Goal: Task Accomplishment & Management: Use online tool/utility

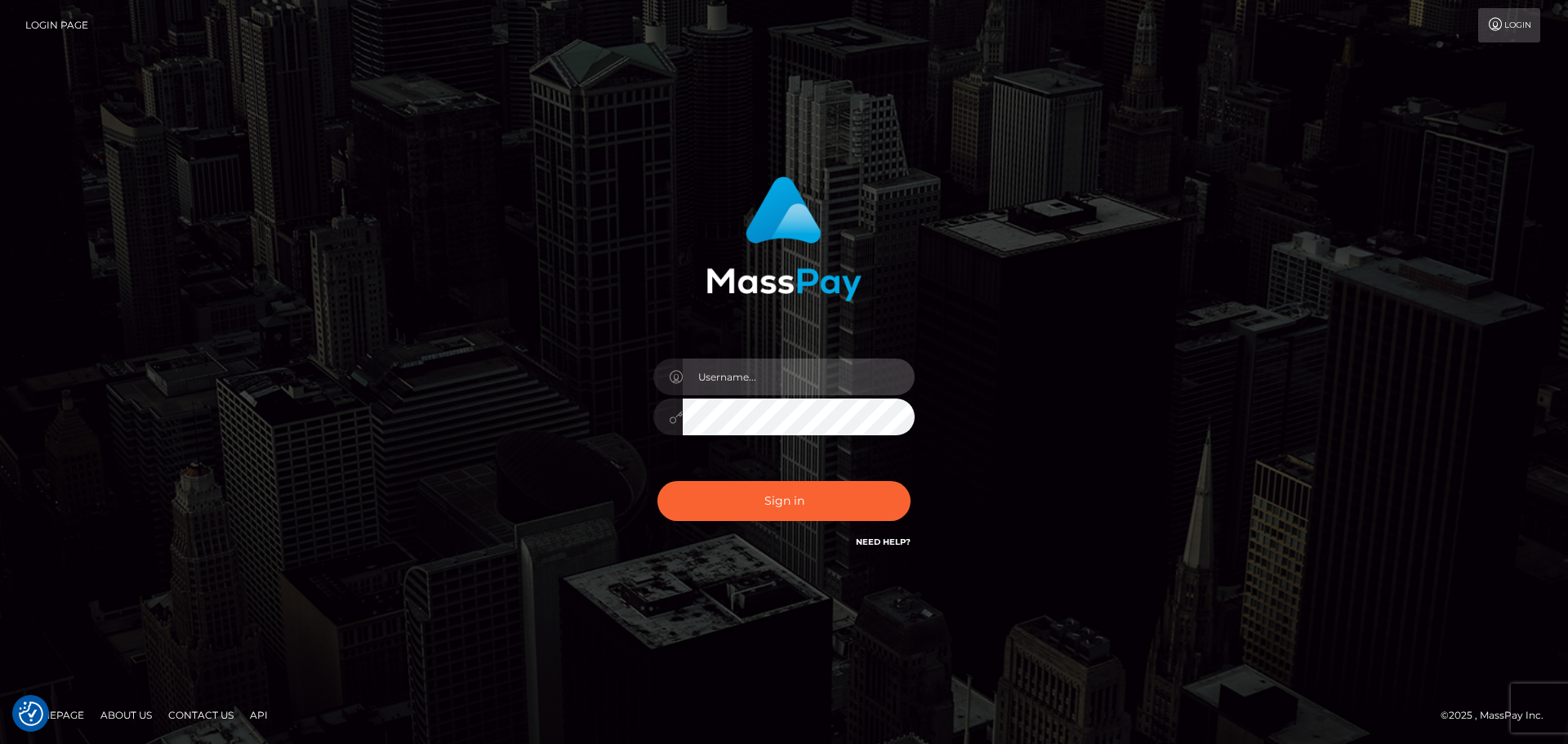
type input "[PERSON_NAME]"
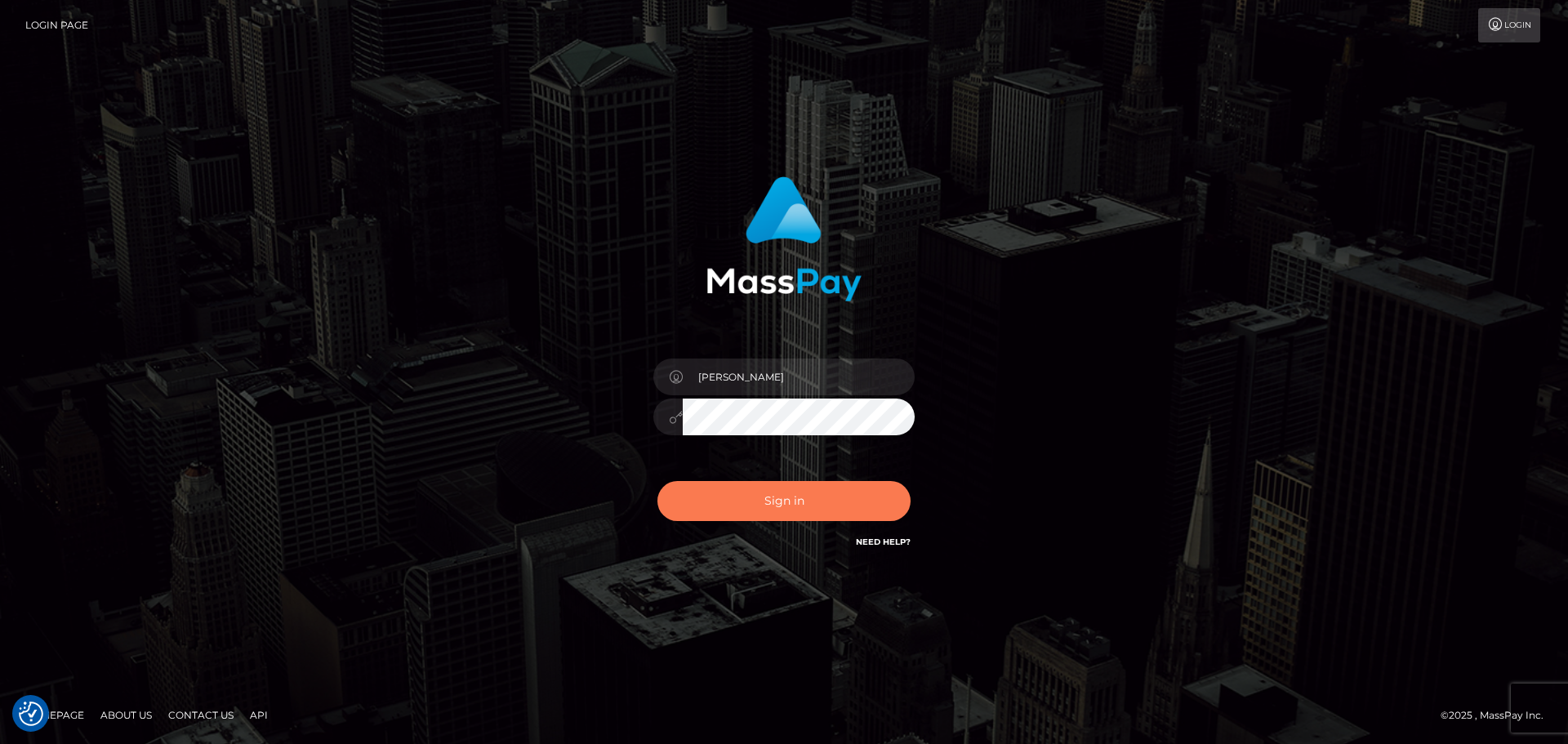
click at [767, 501] on button "Sign in" at bounding box center [784, 500] width 253 height 40
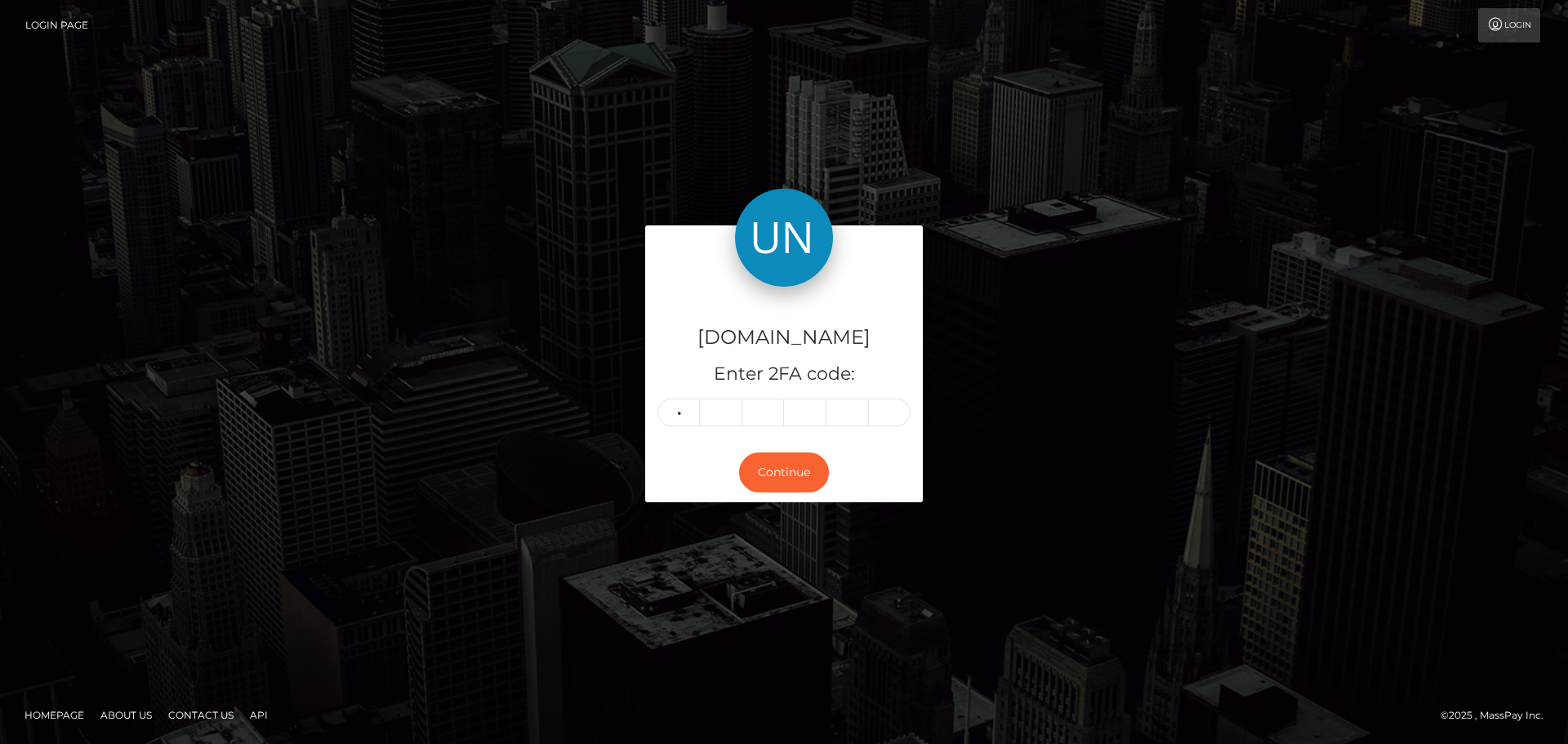
type input "7"
type input "6"
type input "2"
type input "1"
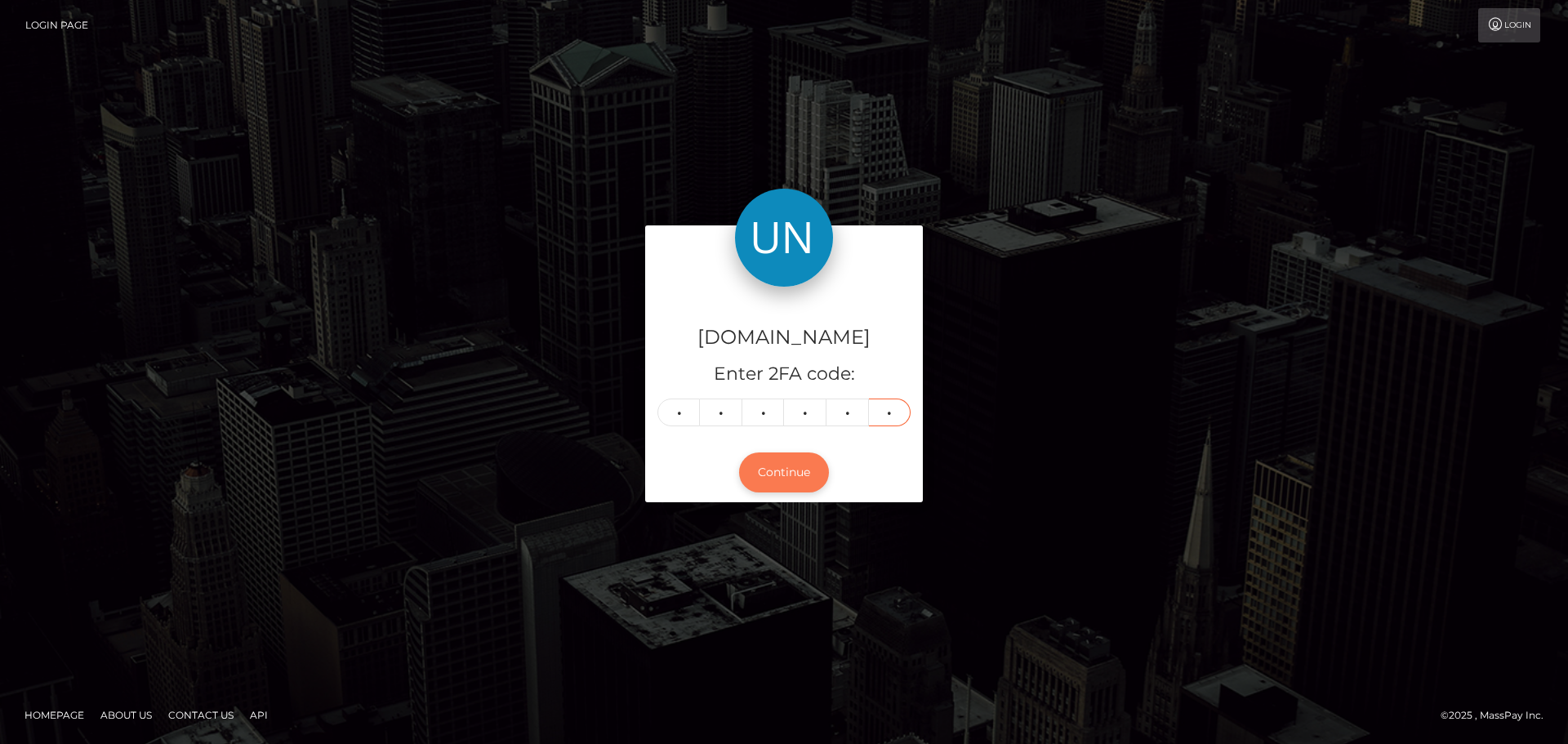
type input "1"
click at [810, 477] on button "Continue" at bounding box center [783, 472] width 90 height 40
click at [778, 473] on button "Continue" at bounding box center [783, 472] width 90 height 40
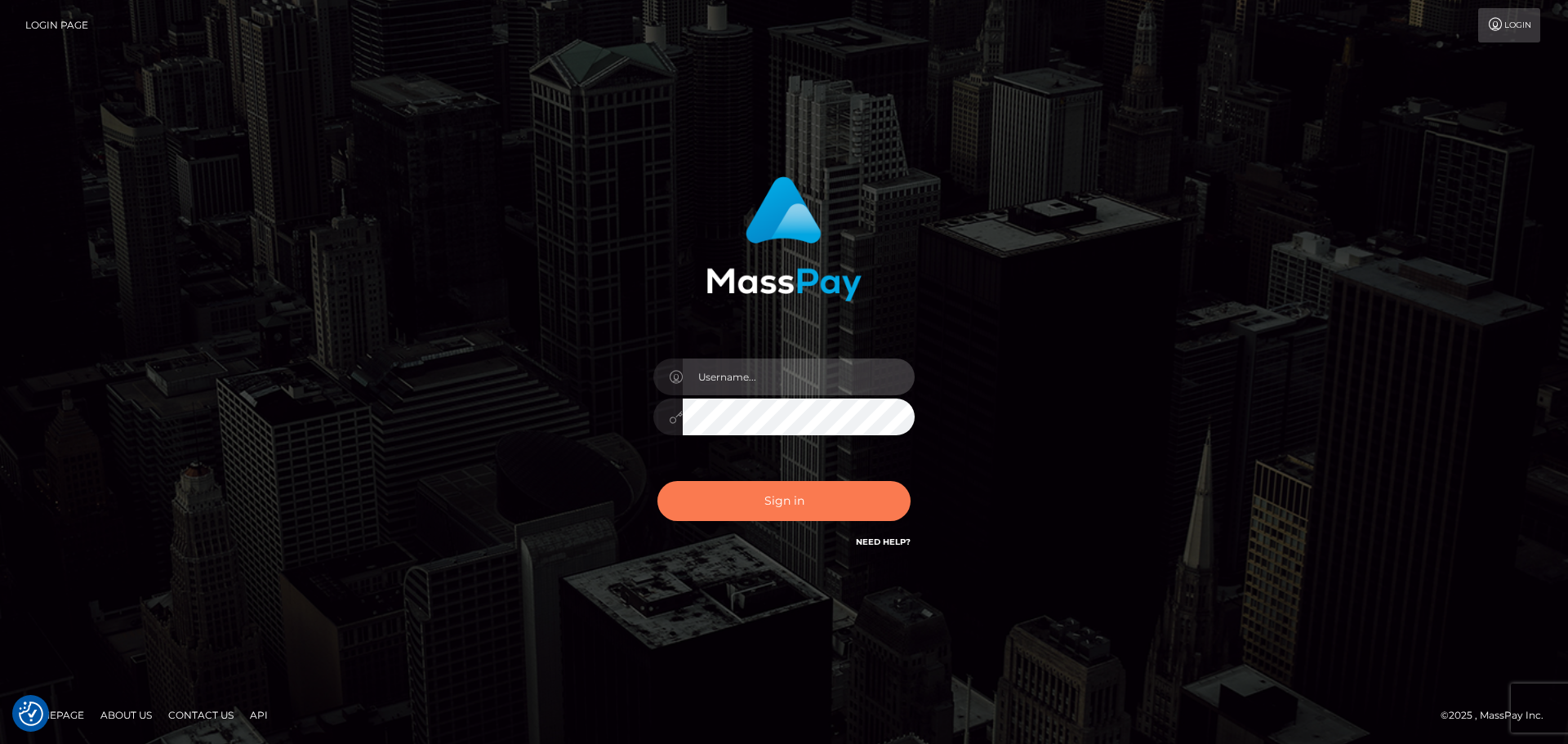
type input "[PERSON_NAME]"
click at [815, 502] on button "Sign in" at bounding box center [784, 500] width 253 height 40
type input "Yassine Slimene"
drag, startPoint x: 780, startPoint y: 477, endPoint x: 778, endPoint y: 489, distance: 12.2
click at [780, 477] on div "Sign in Need Help?" at bounding box center [784, 507] width 286 height 73
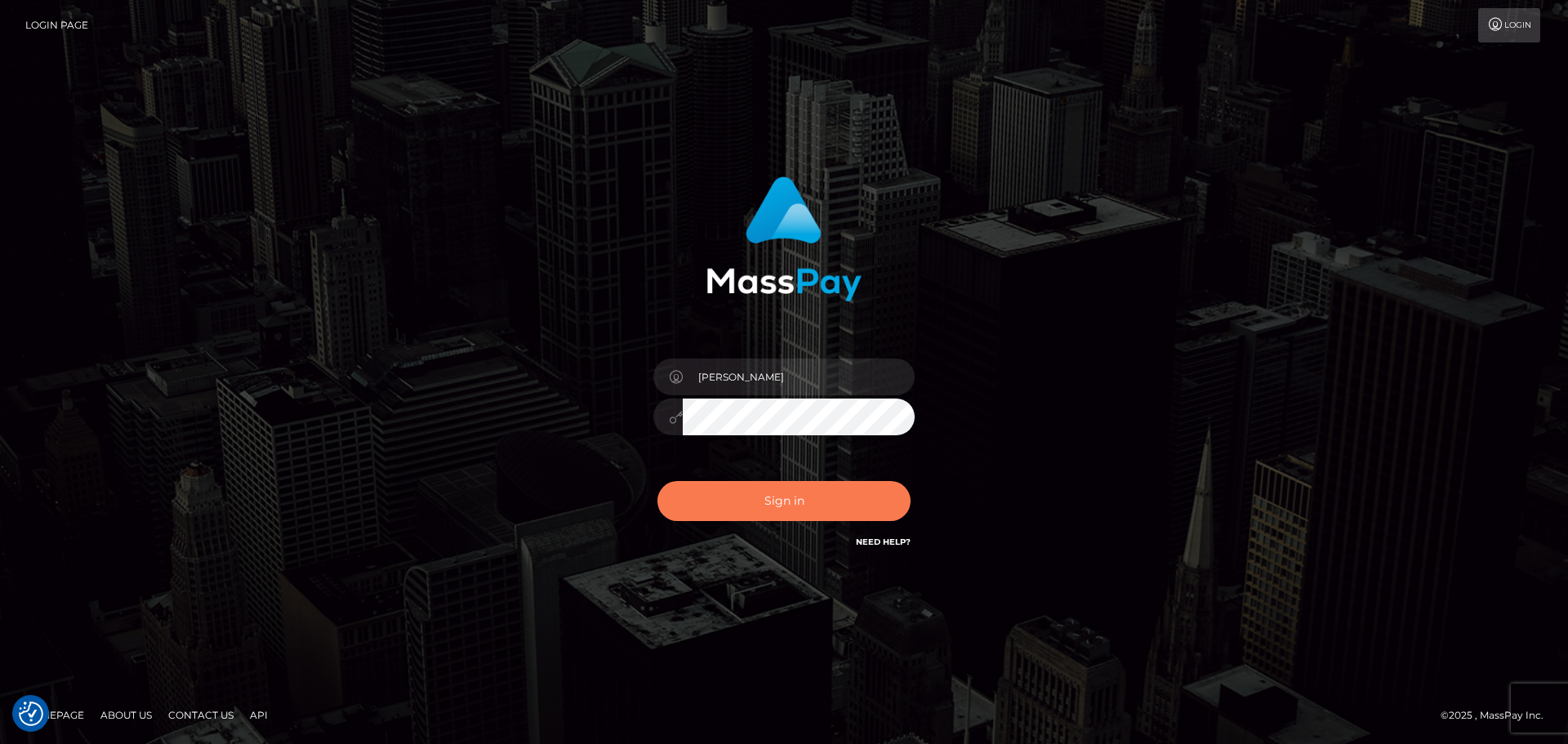
click at [778, 491] on button "Sign in" at bounding box center [784, 500] width 253 height 40
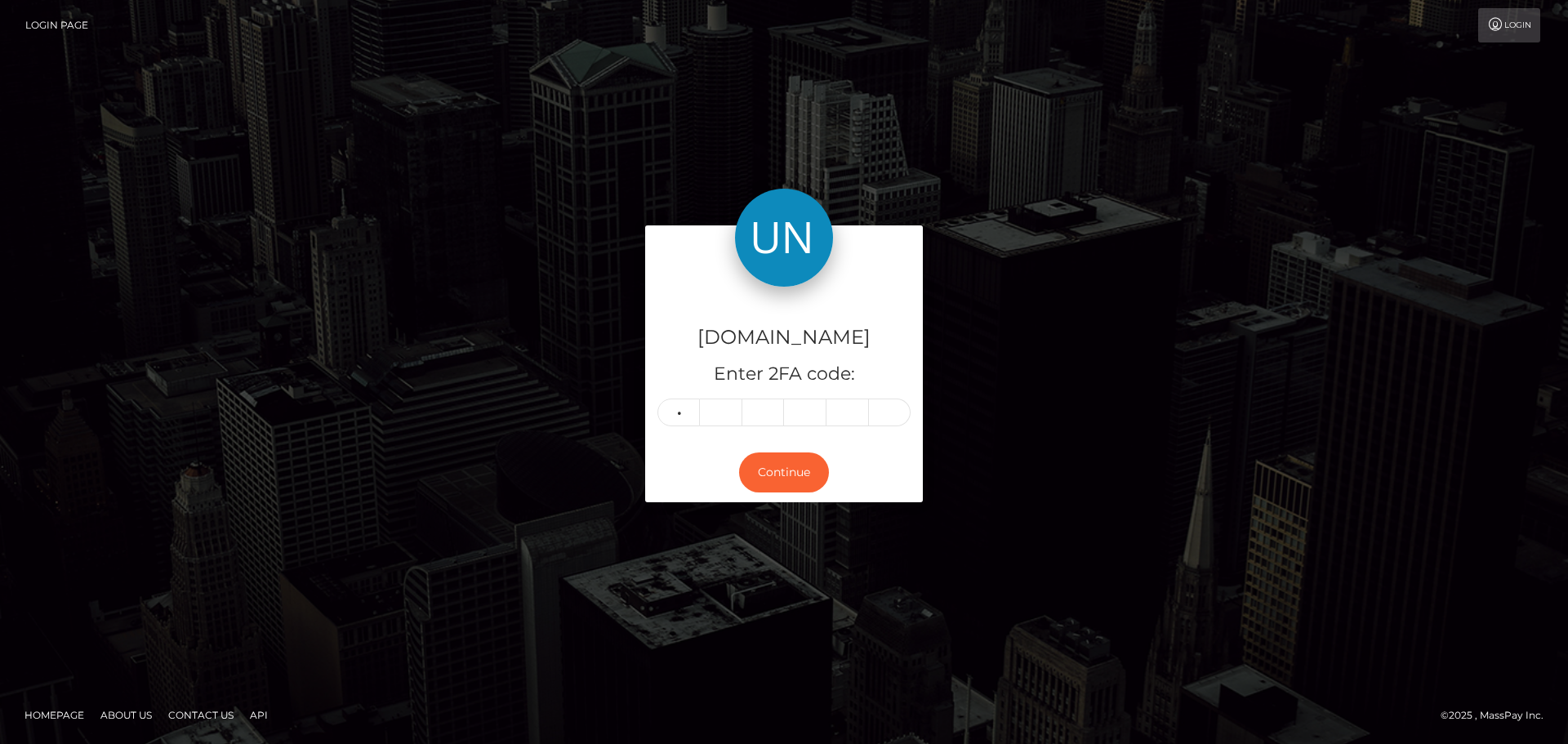
type input "1"
type input "8"
type input "3"
type input "8"
type input "0"
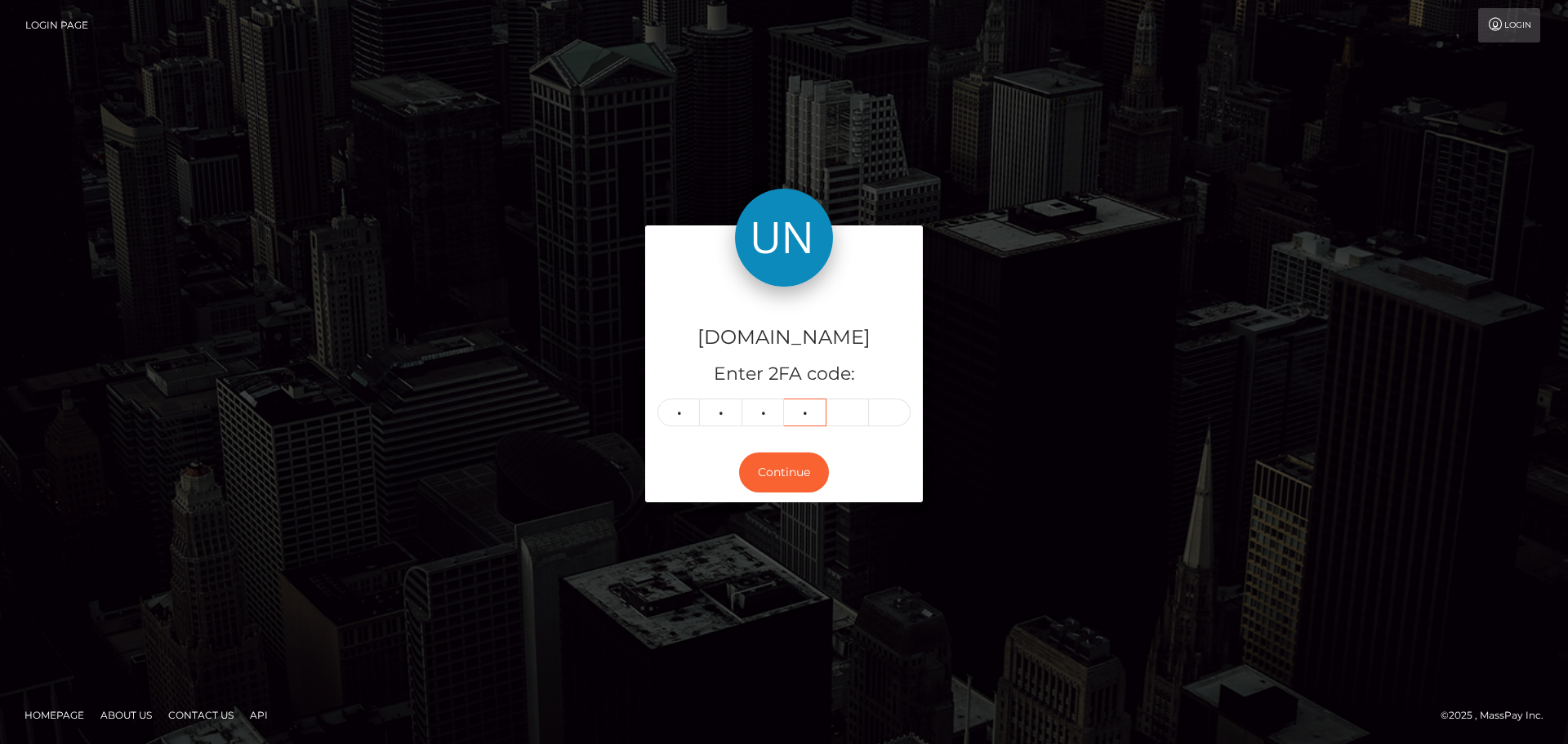
type input "8"
type input "7"
type input "5"
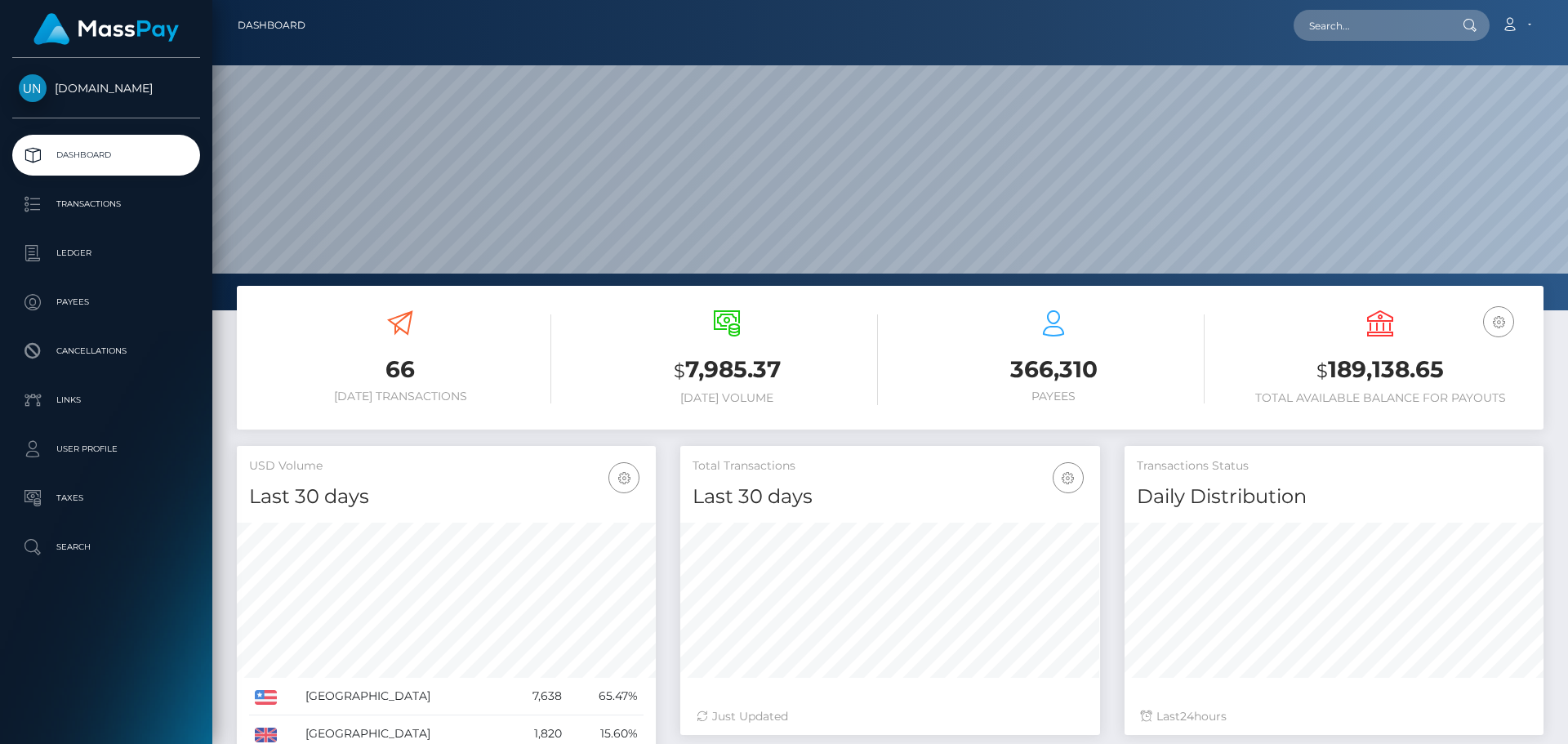
scroll to position [290, 420]
click at [1322, 42] on div "Loading... Loading... Account Edit Profile Logout" at bounding box center [931, 25] width 1224 height 34
click at [1346, 34] on input "text" at bounding box center [1370, 26] width 153 height 31
paste input "nicoleduran36@gmail.com"
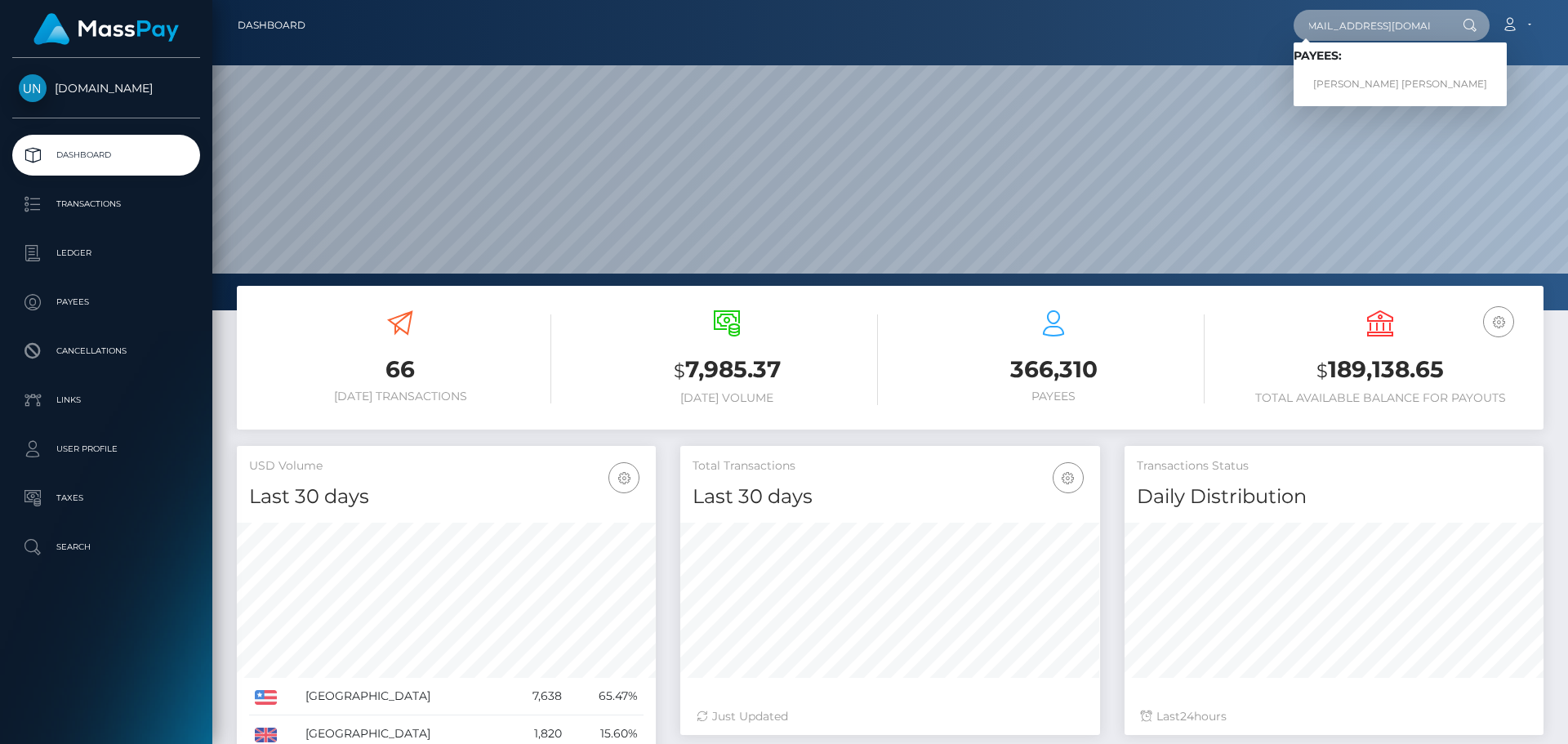
type input "nicoleduran36@gmail.com"
drag, startPoint x: 1355, startPoint y: 80, endPoint x: 1371, endPoint y: 91, distance: 19.4
click at [1371, 91] on link "NICOLE DURAN BALBI" at bounding box center [1400, 84] width 213 height 30
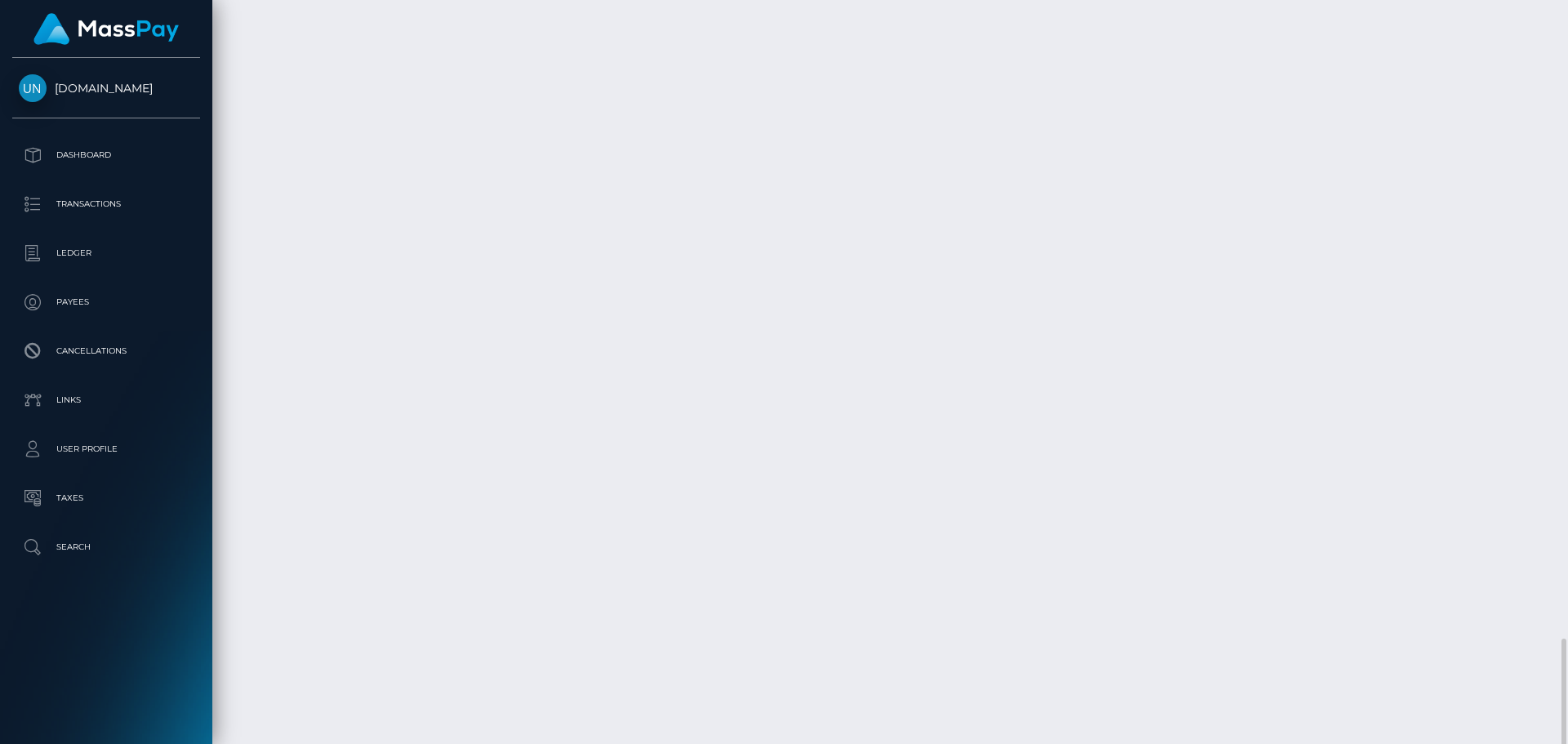
scroll to position [4251, 0]
click at [1567, 36] on div at bounding box center [1562, 372] width 12 height 744
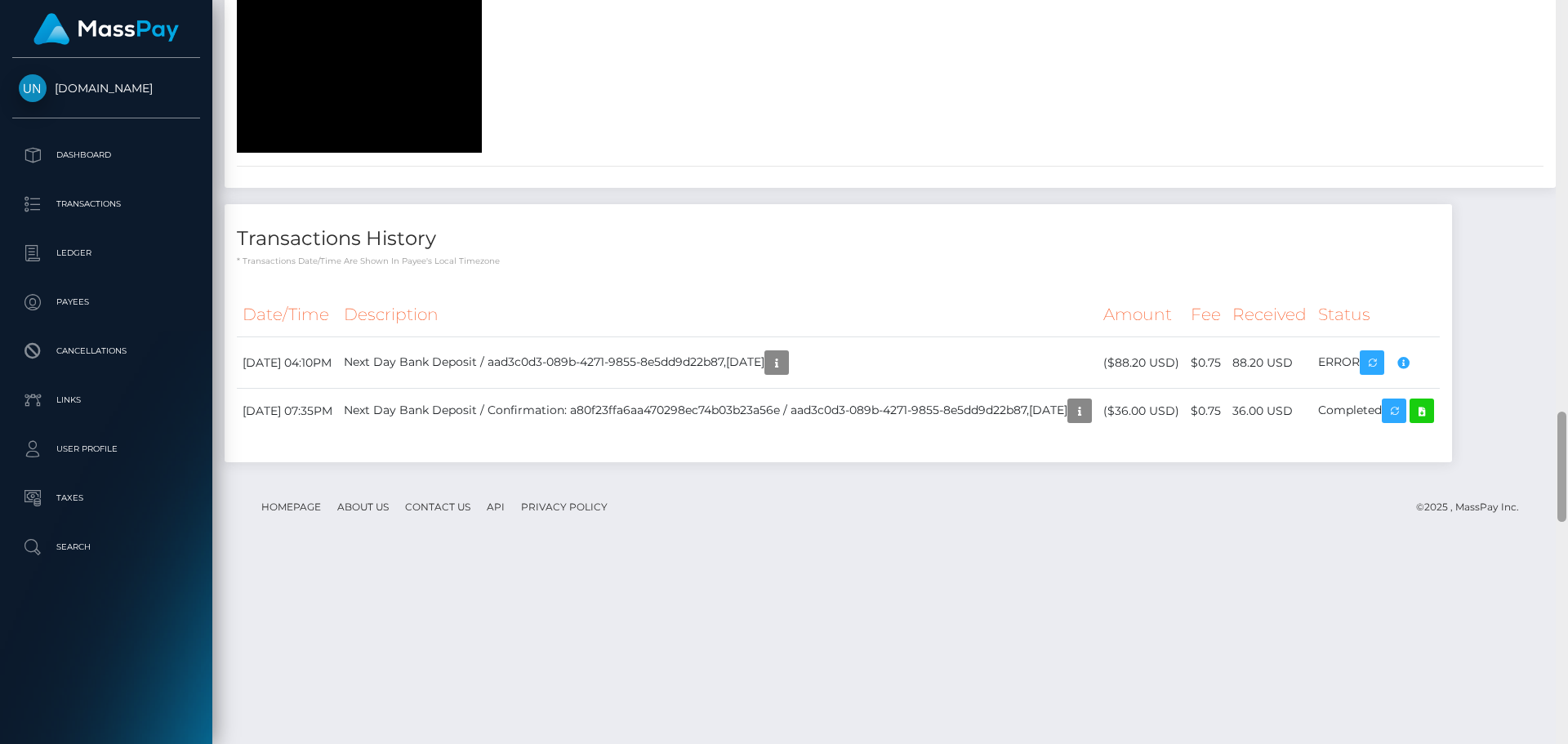
click at [1567, 36] on div at bounding box center [1562, 372] width 12 height 744
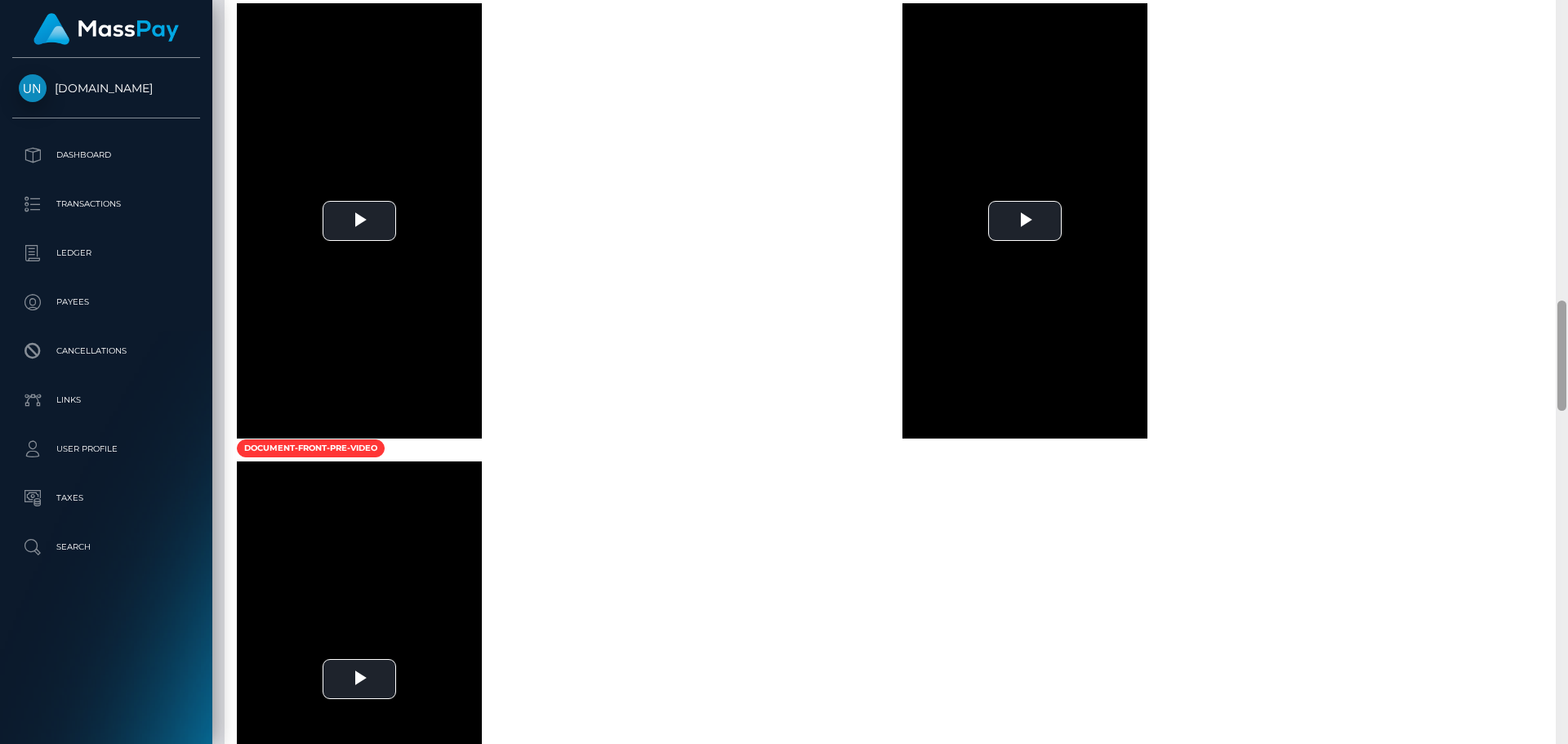
click at [1567, 36] on div at bounding box center [1562, 372] width 12 height 744
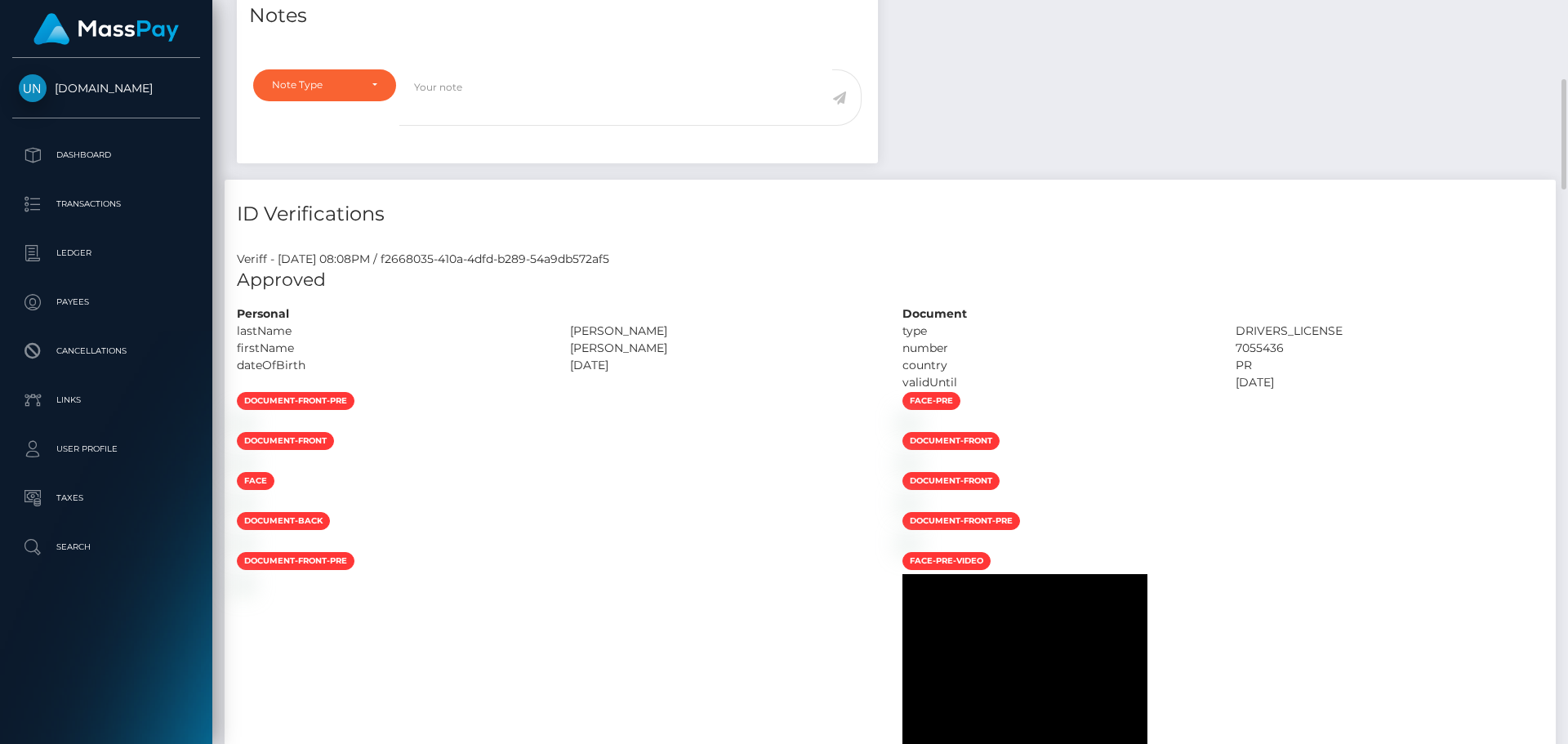
drag, startPoint x: 1567, startPoint y: 36, endPoint x: 1527, endPoint y: 36, distance: 40.0
click at [1564, 36] on div "Customer Profile Loading... Loading..." at bounding box center [890, 372] width 1356 height 744
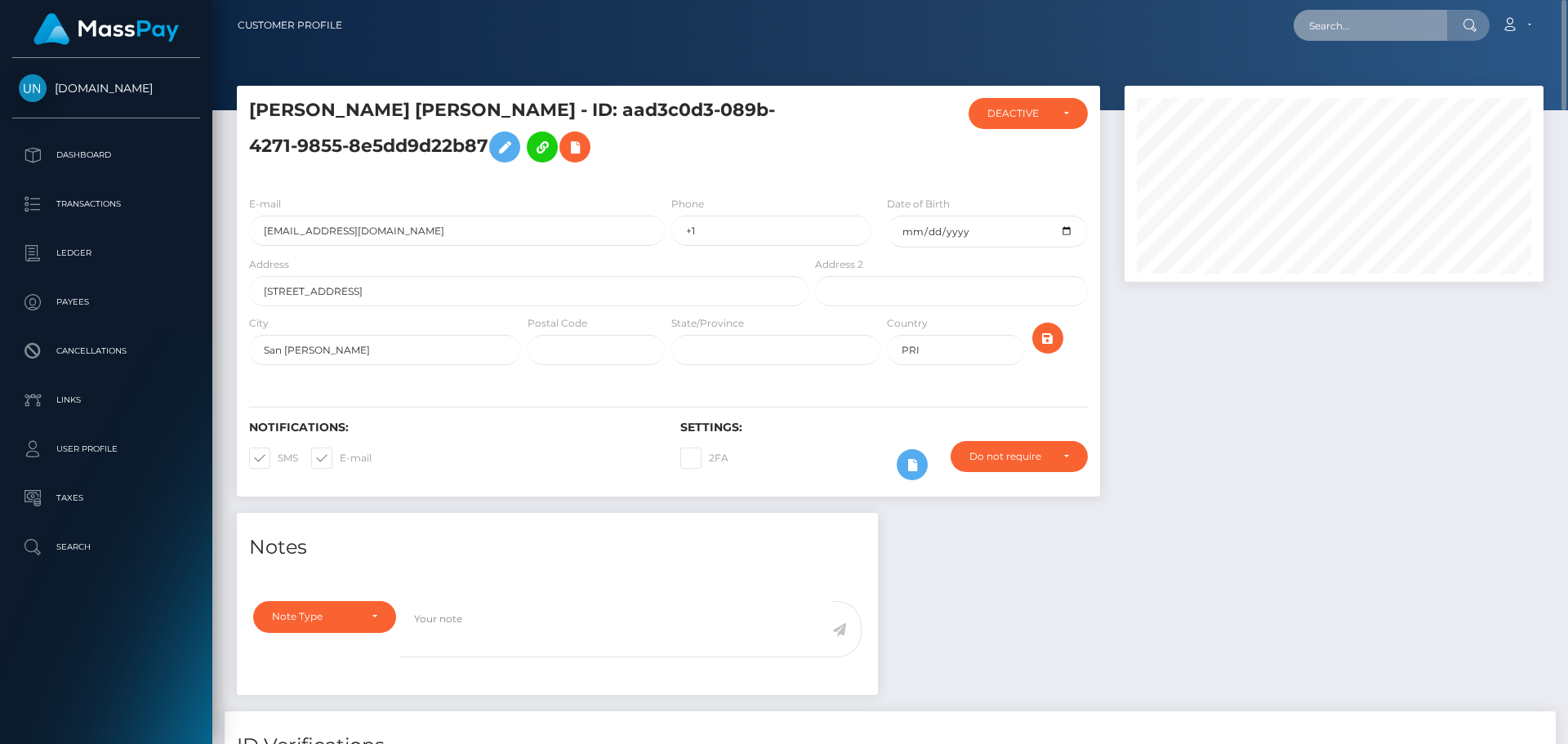
click at [1446, 30] on input "text" at bounding box center [1370, 26] width 153 height 31
paste input "kgpfxnmx6k@privaterelay.appleid.com"
type input "kgpfxnmx6k@privaterelay.appleid.com"
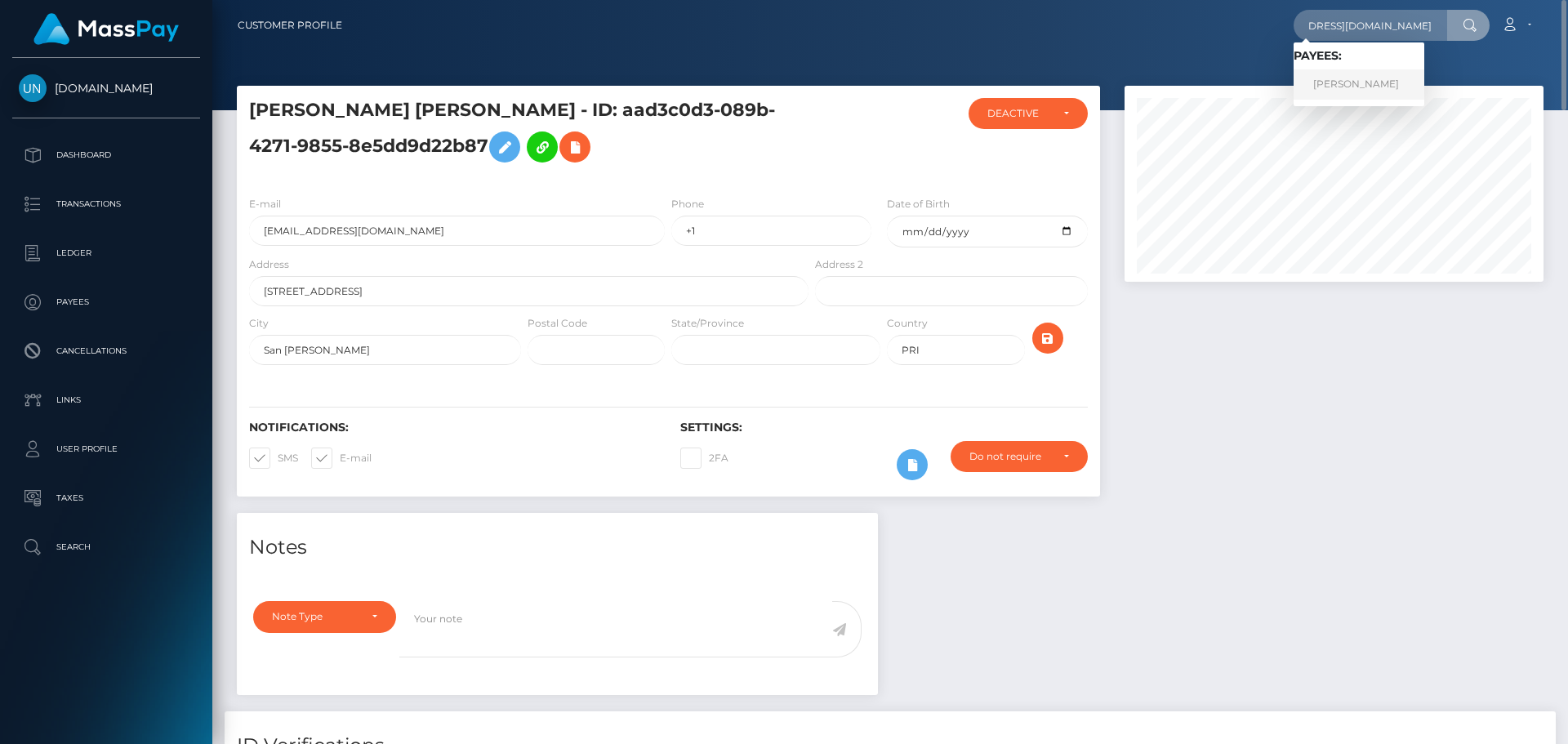
drag, startPoint x: 1370, startPoint y: 97, endPoint x: 1377, endPoint y: 89, distance: 10.6
click at [1377, 89] on link "YANDEL DANIEL VALDES PABON" at bounding box center [1359, 84] width 131 height 30
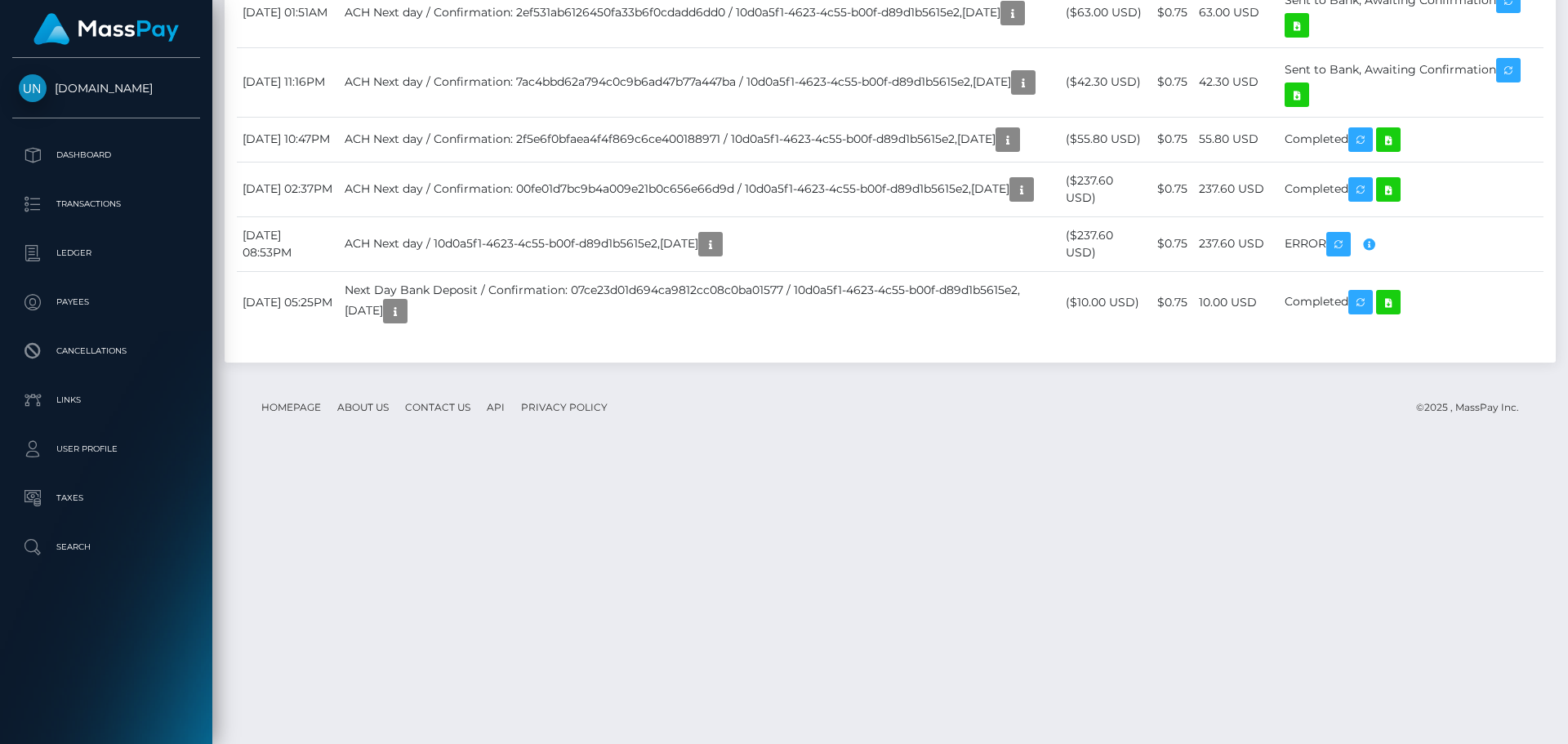
scroll to position [2858, 0]
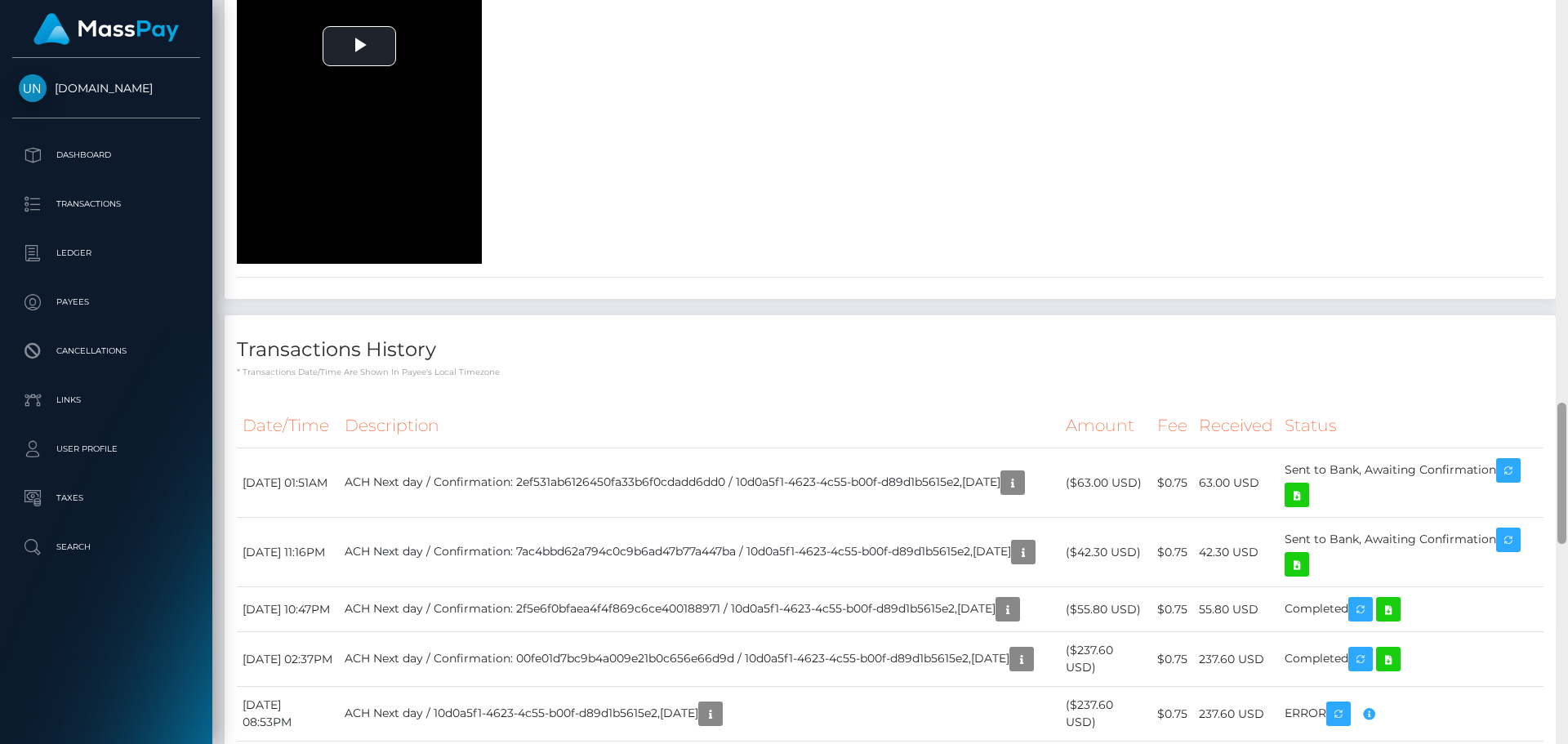
click at [1556, 17] on div at bounding box center [1562, 372] width 12 height 744
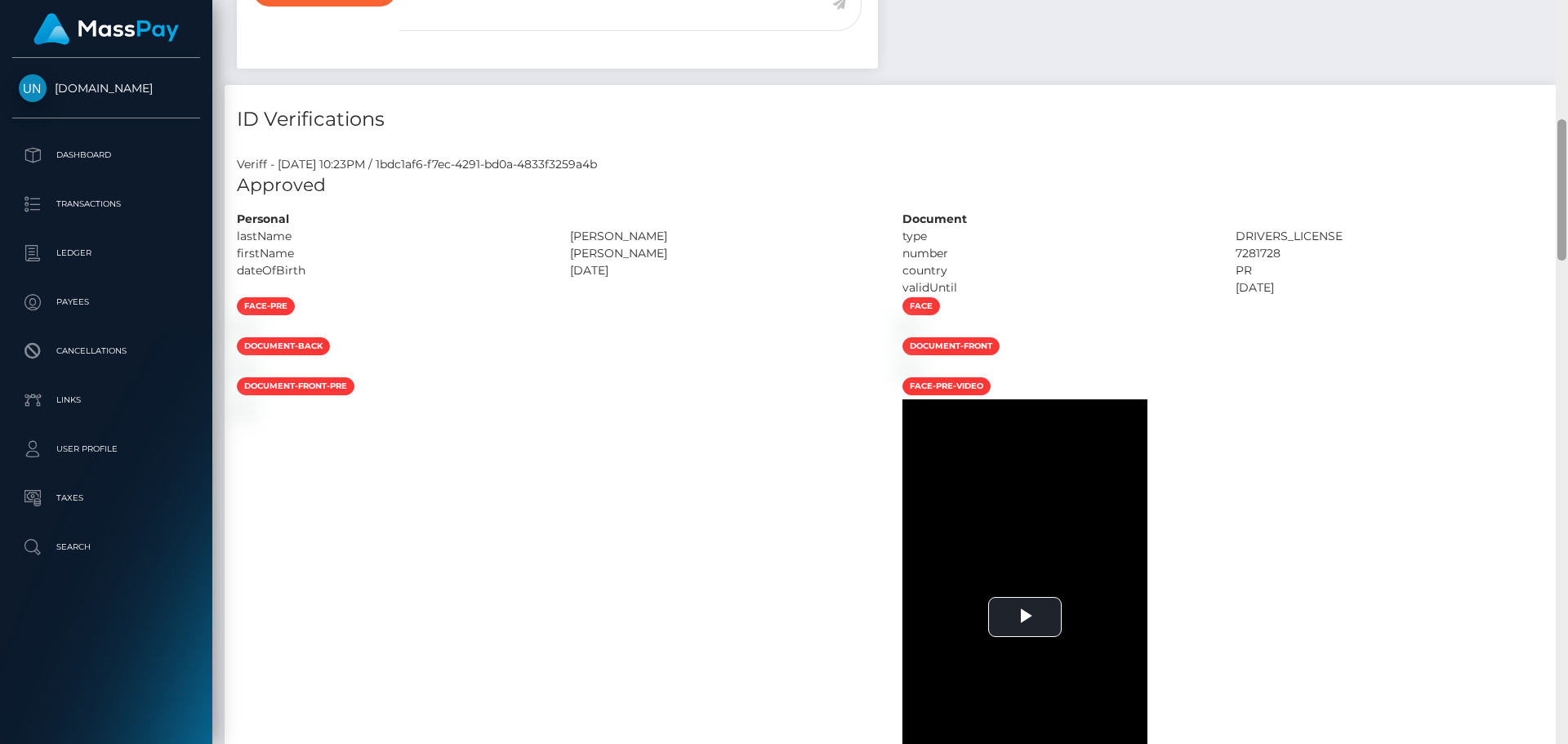
click at [1556, 17] on div "Customer Profile Loading... Loading..." at bounding box center [890, 372] width 1356 height 744
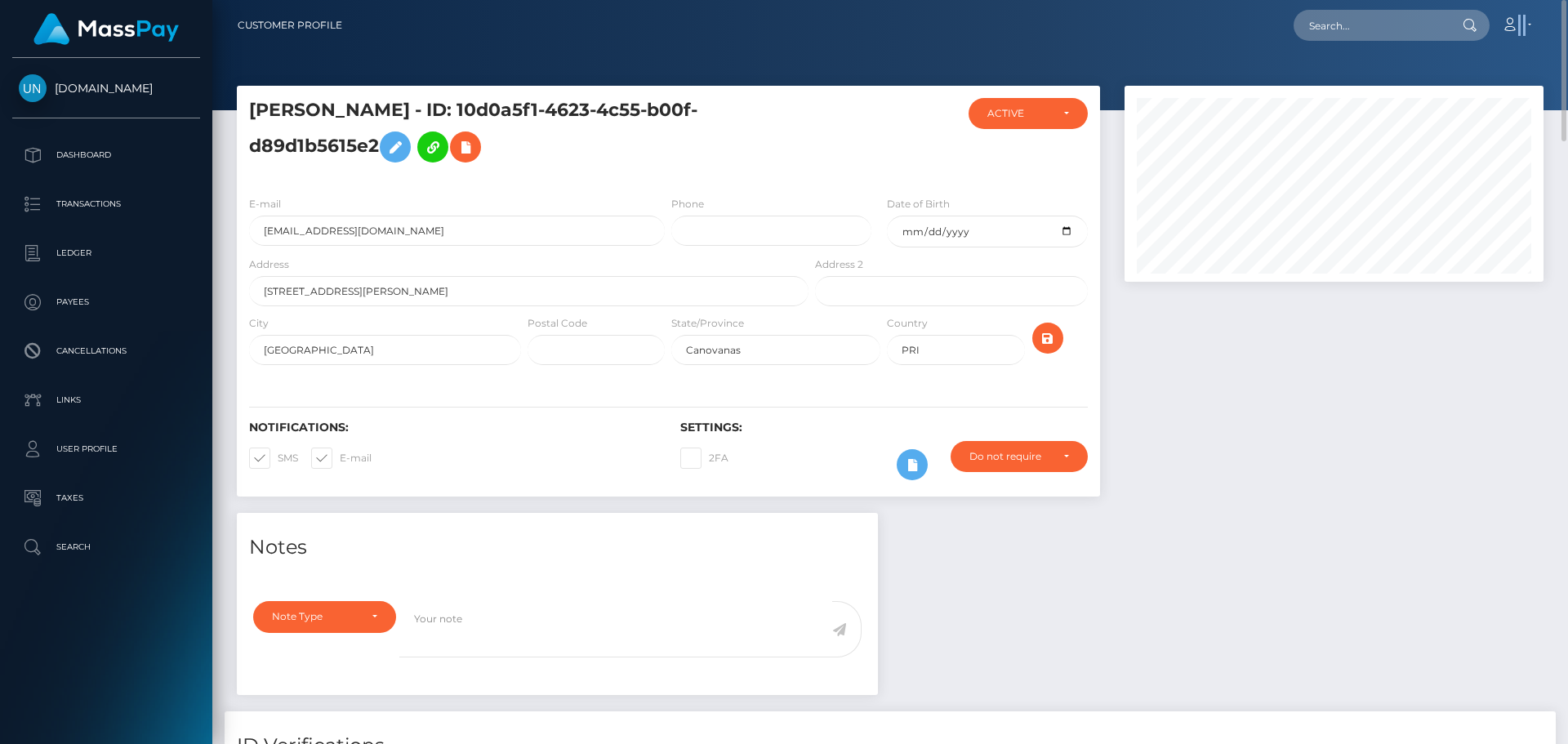
click at [1555, 17] on nav "Customer Profile Loading... Loading... Account" at bounding box center [890, 25] width 1356 height 51
click at [1369, 19] on input "text" at bounding box center [1370, 26] width 153 height 31
paste input "[EMAIL_ADDRESS][DOMAIN_NAME]"
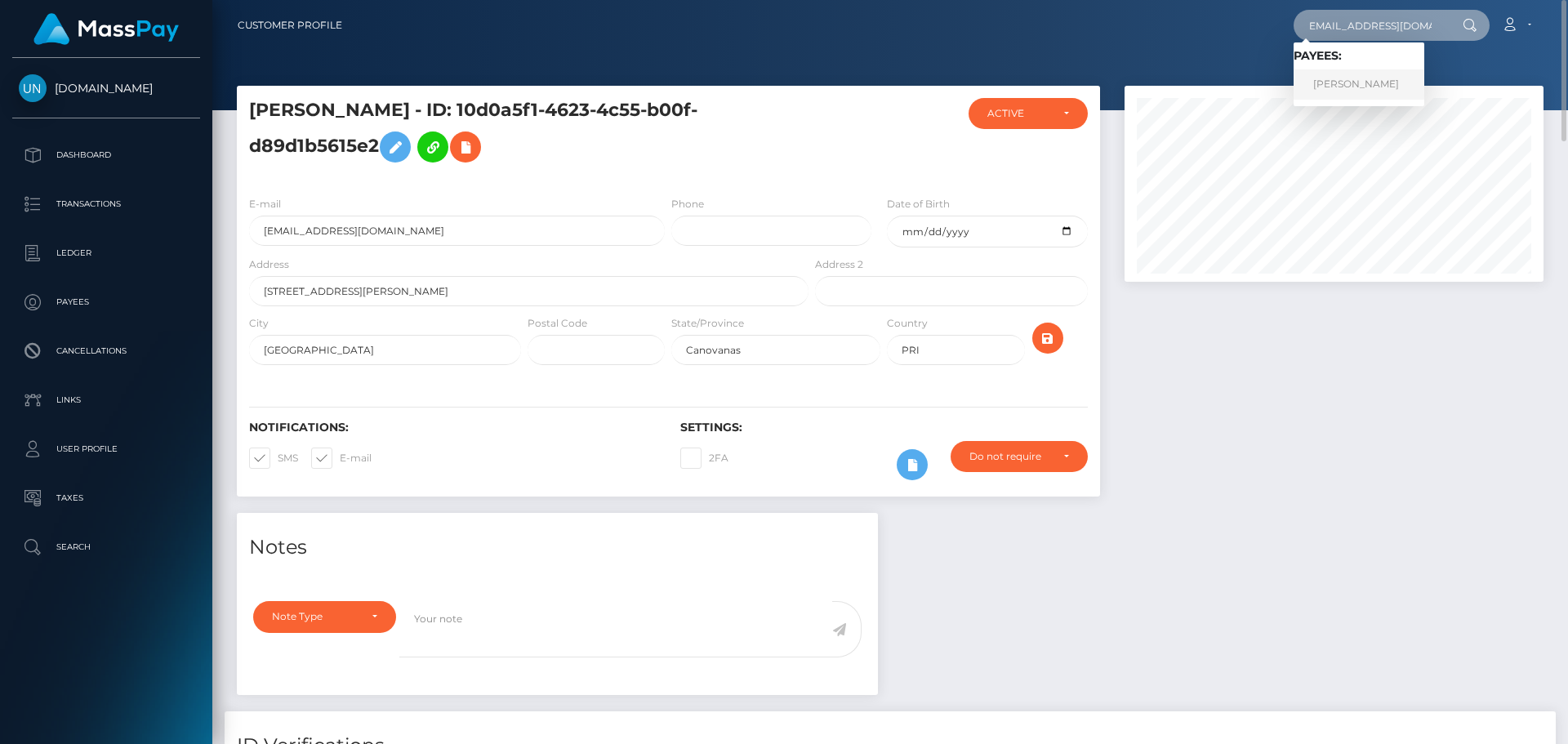
type input "[EMAIL_ADDRESS][DOMAIN_NAME]"
click at [1353, 94] on link "NICOLE MARIE ORTIZ" at bounding box center [1359, 84] width 131 height 30
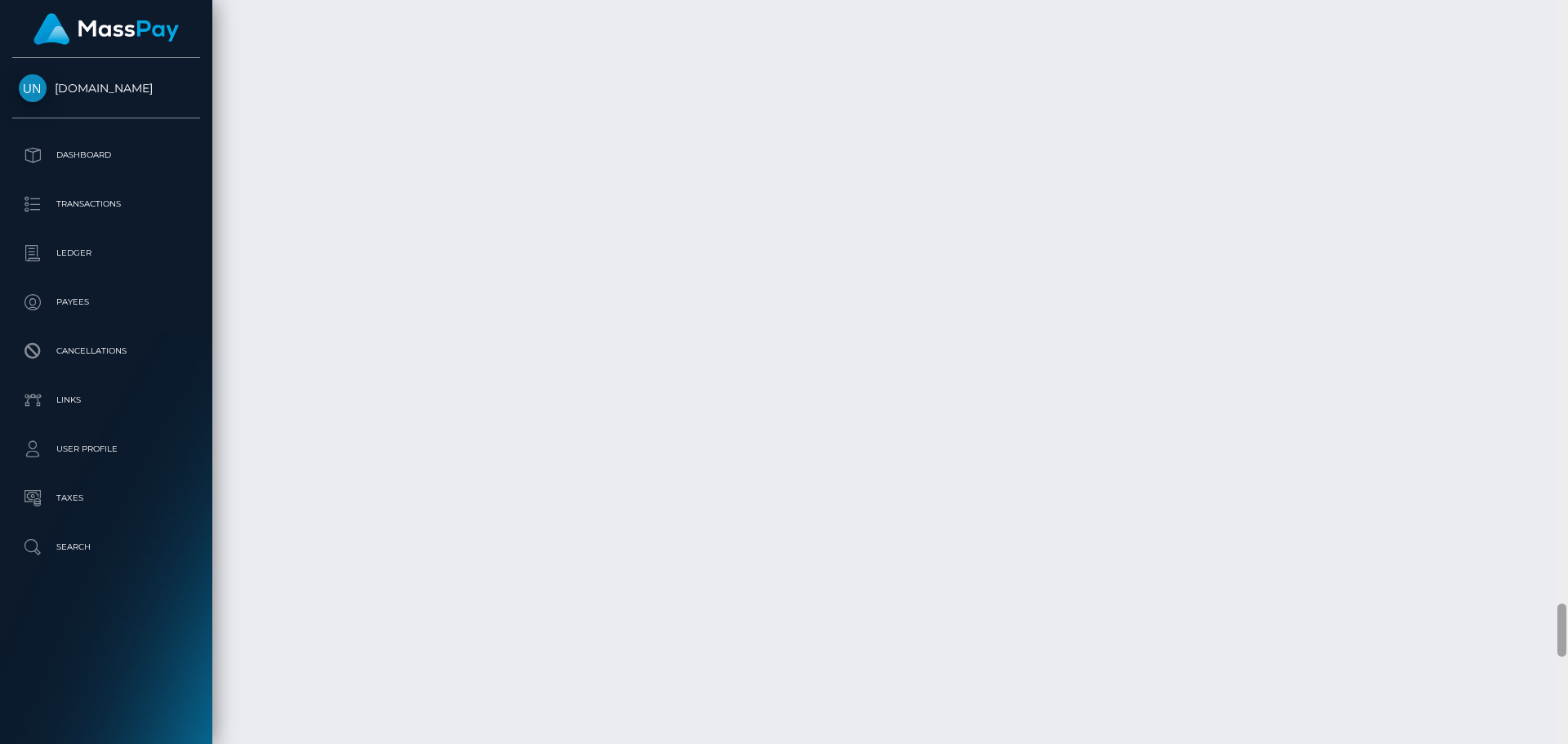
scroll to position [8328, 0]
click at [1562, 13] on div at bounding box center [1562, 372] width 12 height 744
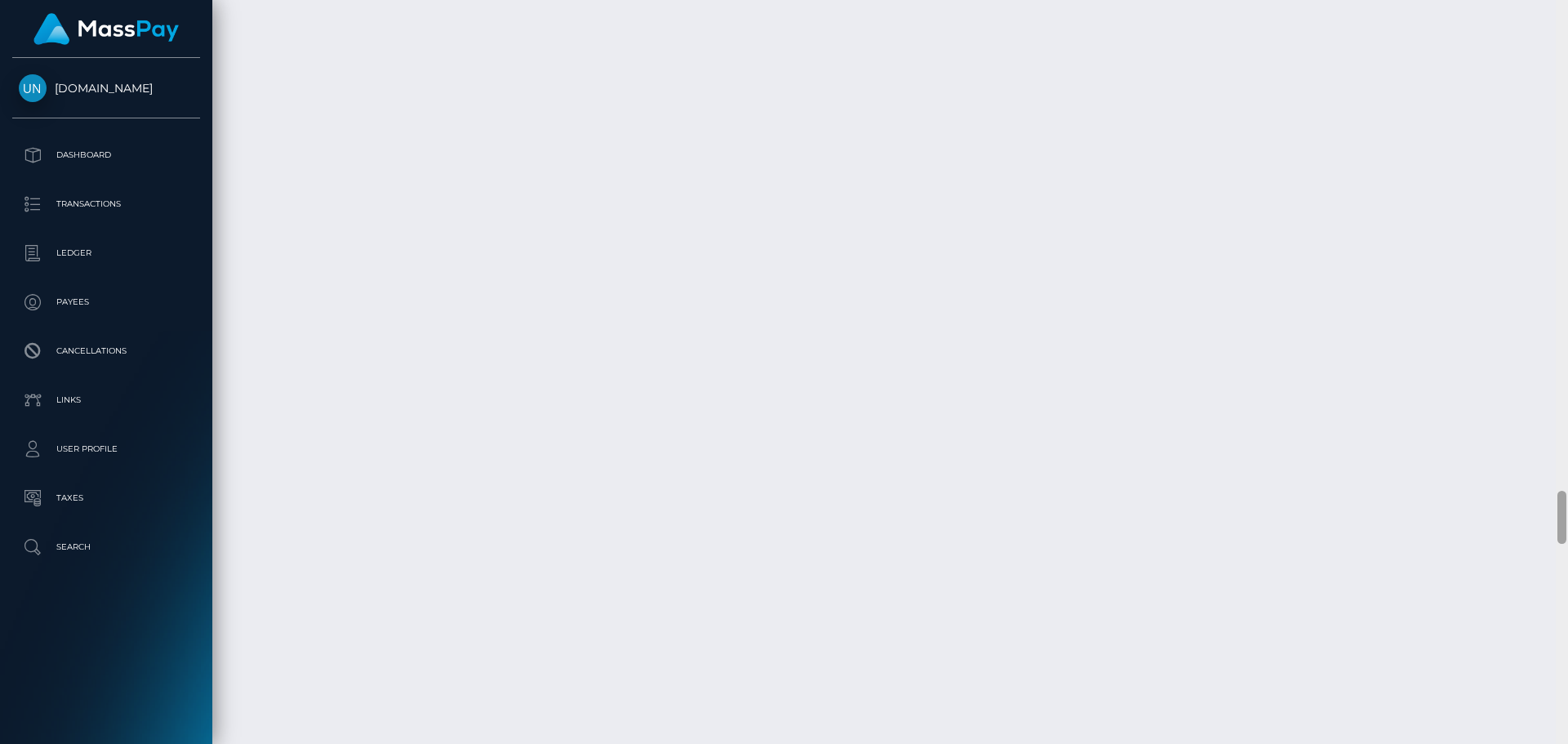
click at [1562, 13] on div at bounding box center [1562, 372] width 12 height 744
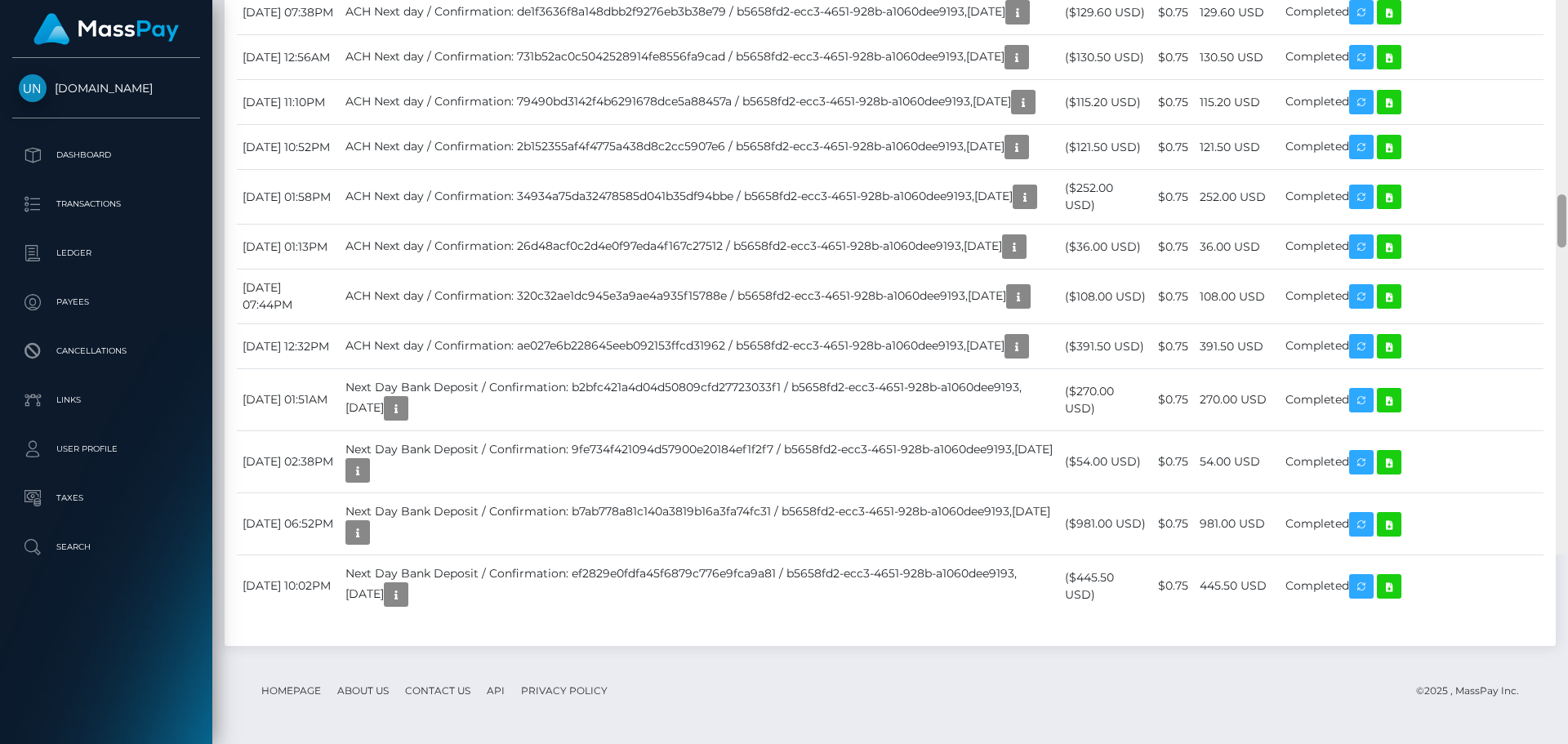
click at [1562, 13] on div at bounding box center [1562, 183] width 12 height 744
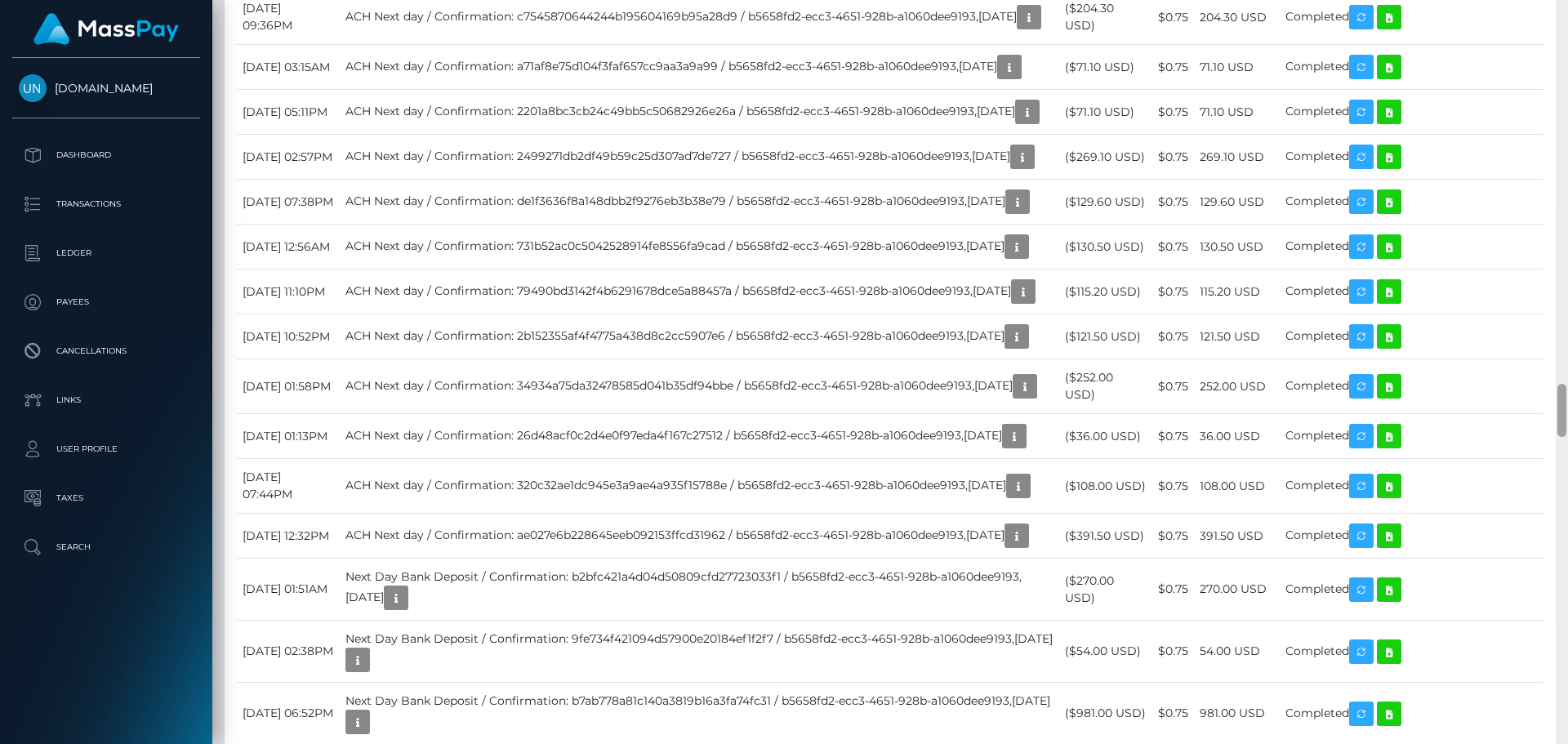
click at [1562, 13] on div at bounding box center [1562, 372] width 12 height 744
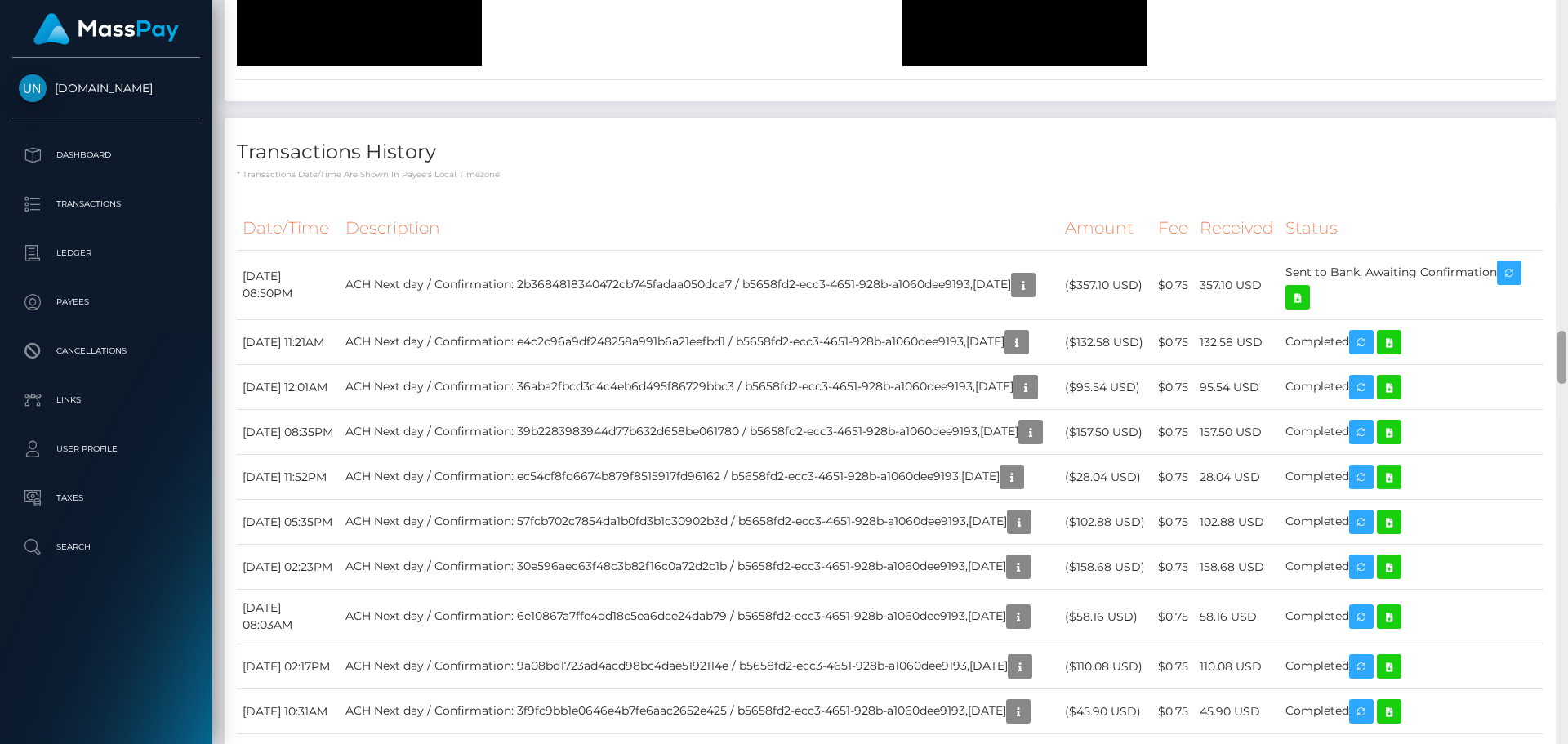
click at [1562, 13] on div at bounding box center [1562, 372] width 12 height 744
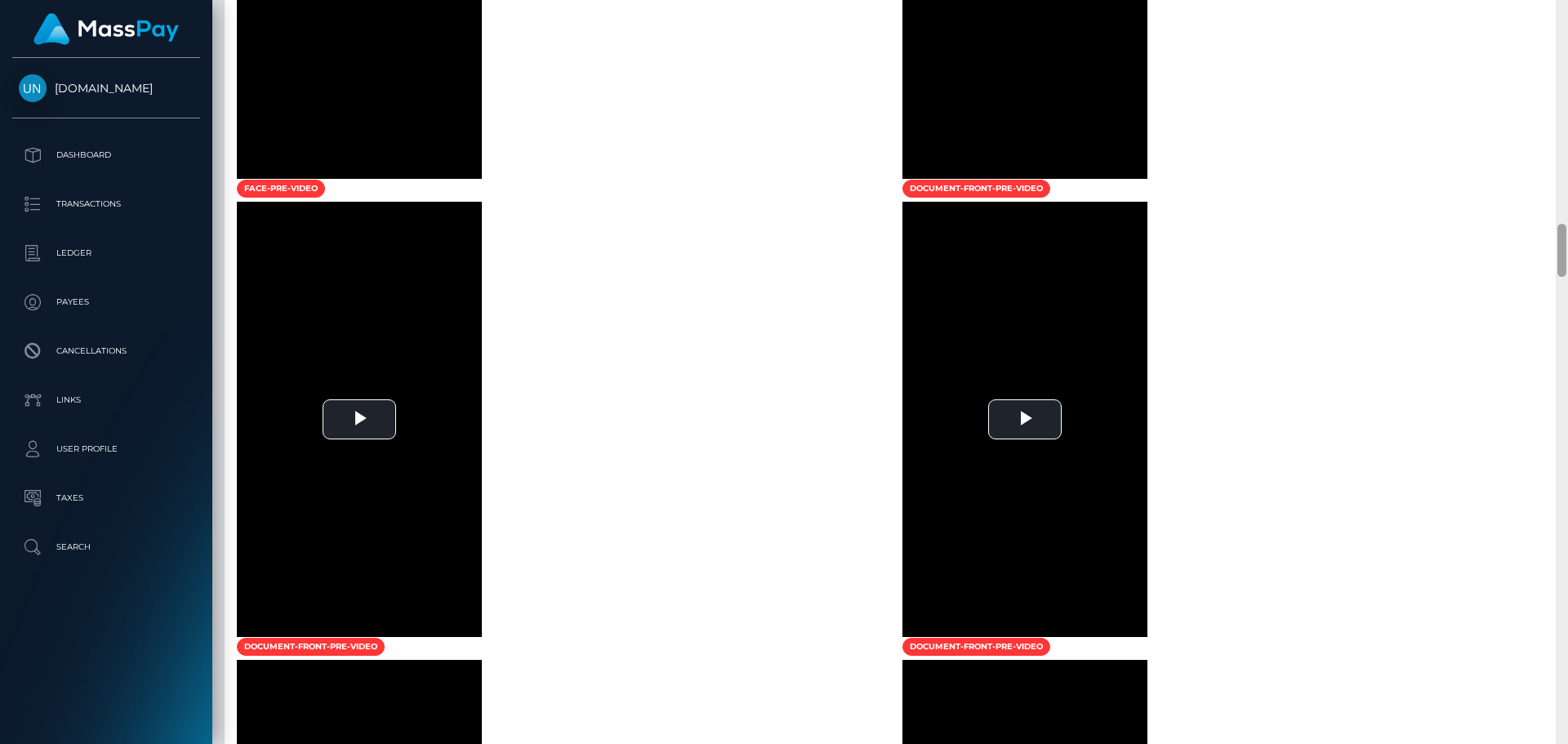
click at [1562, 13] on div at bounding box center [1562, 372] width 12 height 744
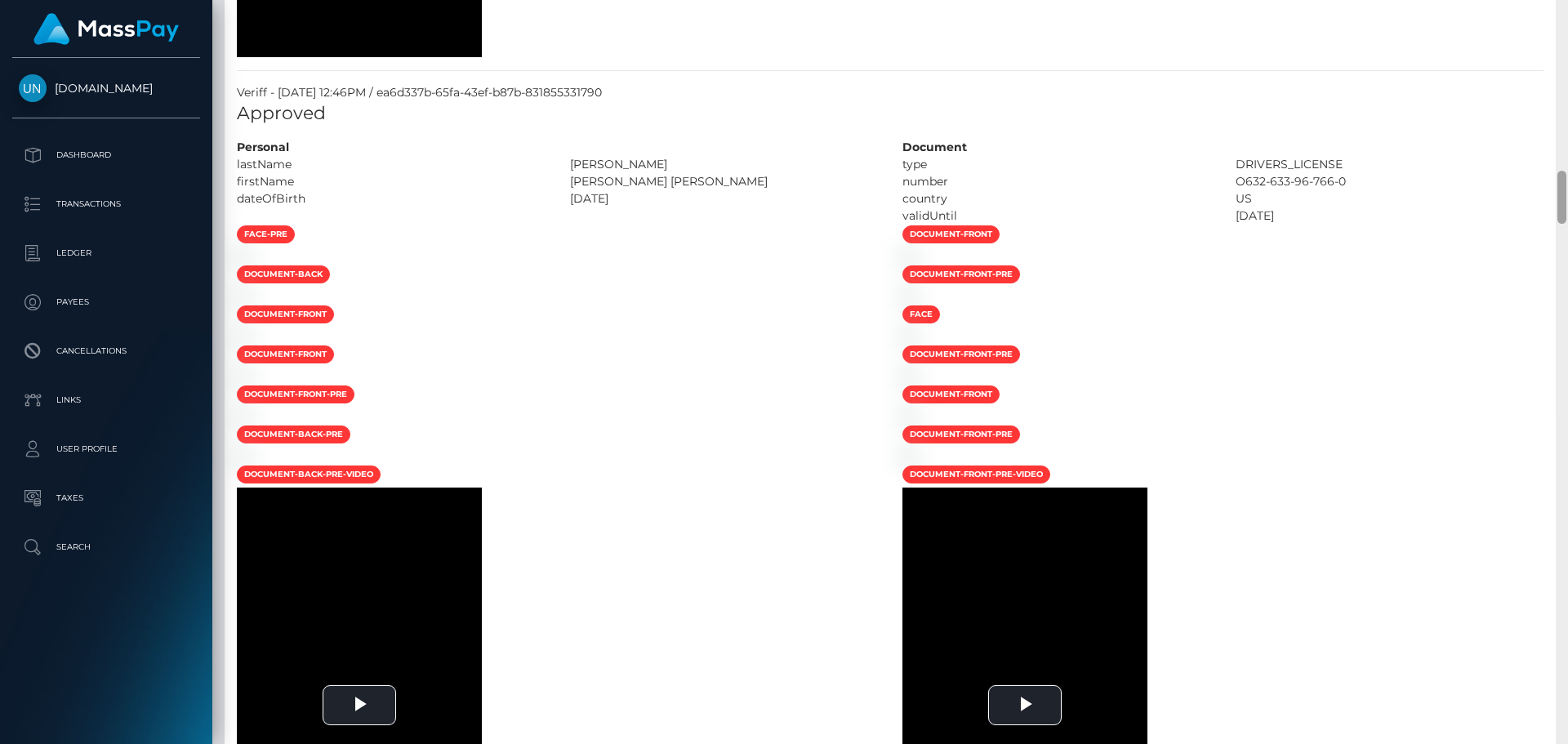
click at [1562, 13] on div at bounding box center [1562, 372] width 12 height 744
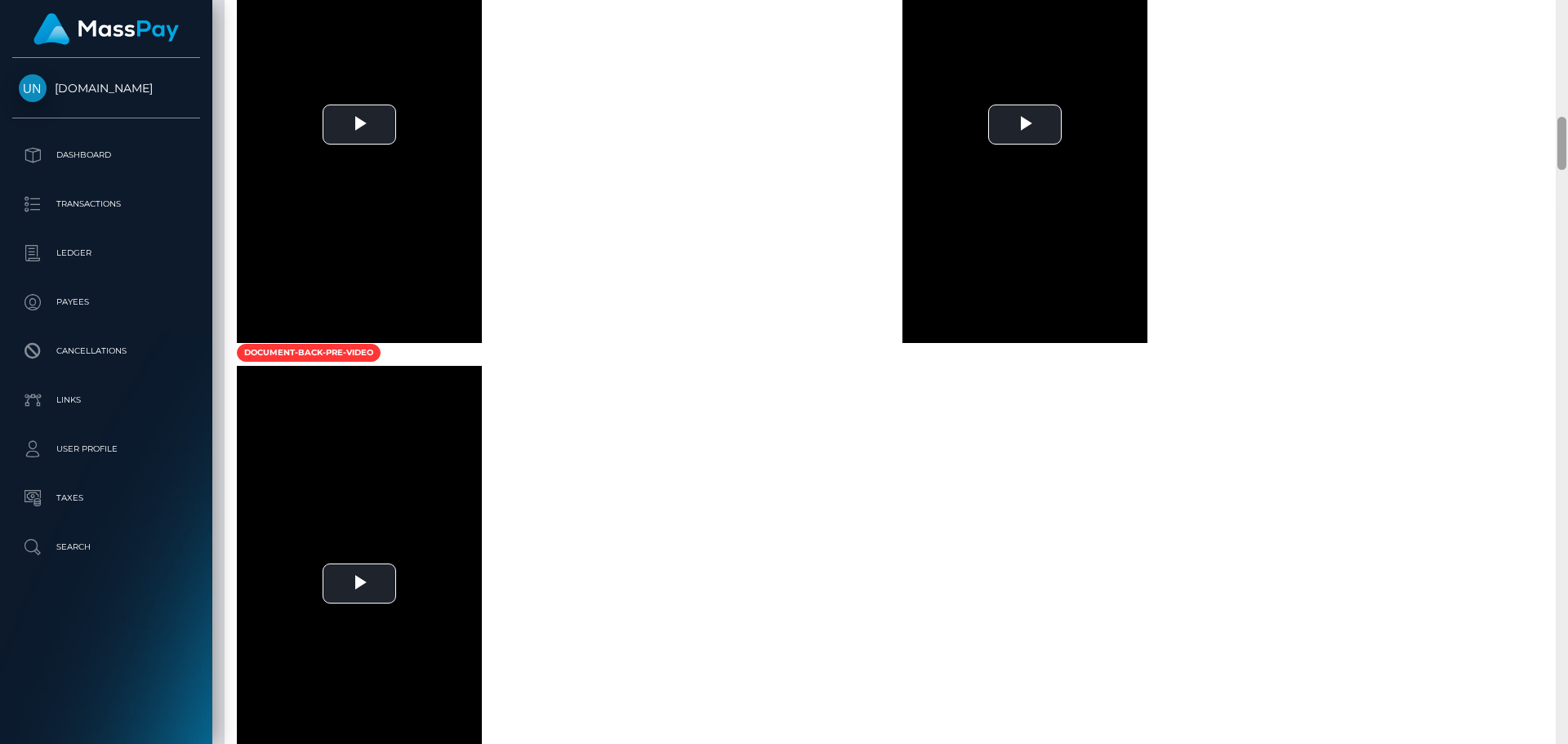
click at [1562, 13] on div at bounding box center [1562, 372] width 12 height 744
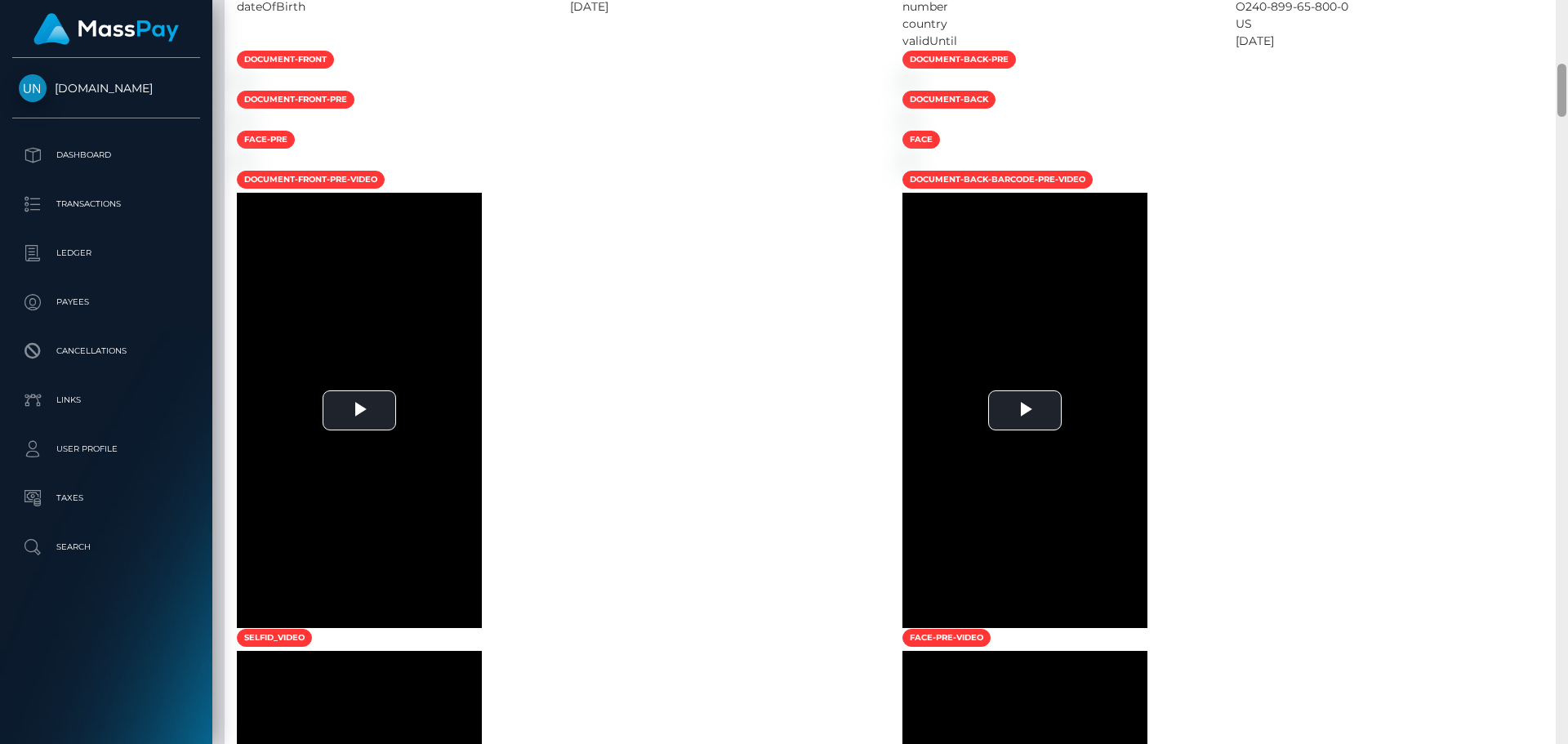
click at [1562, 13] on div at bounding box center [1562, 372] width 12 height 744
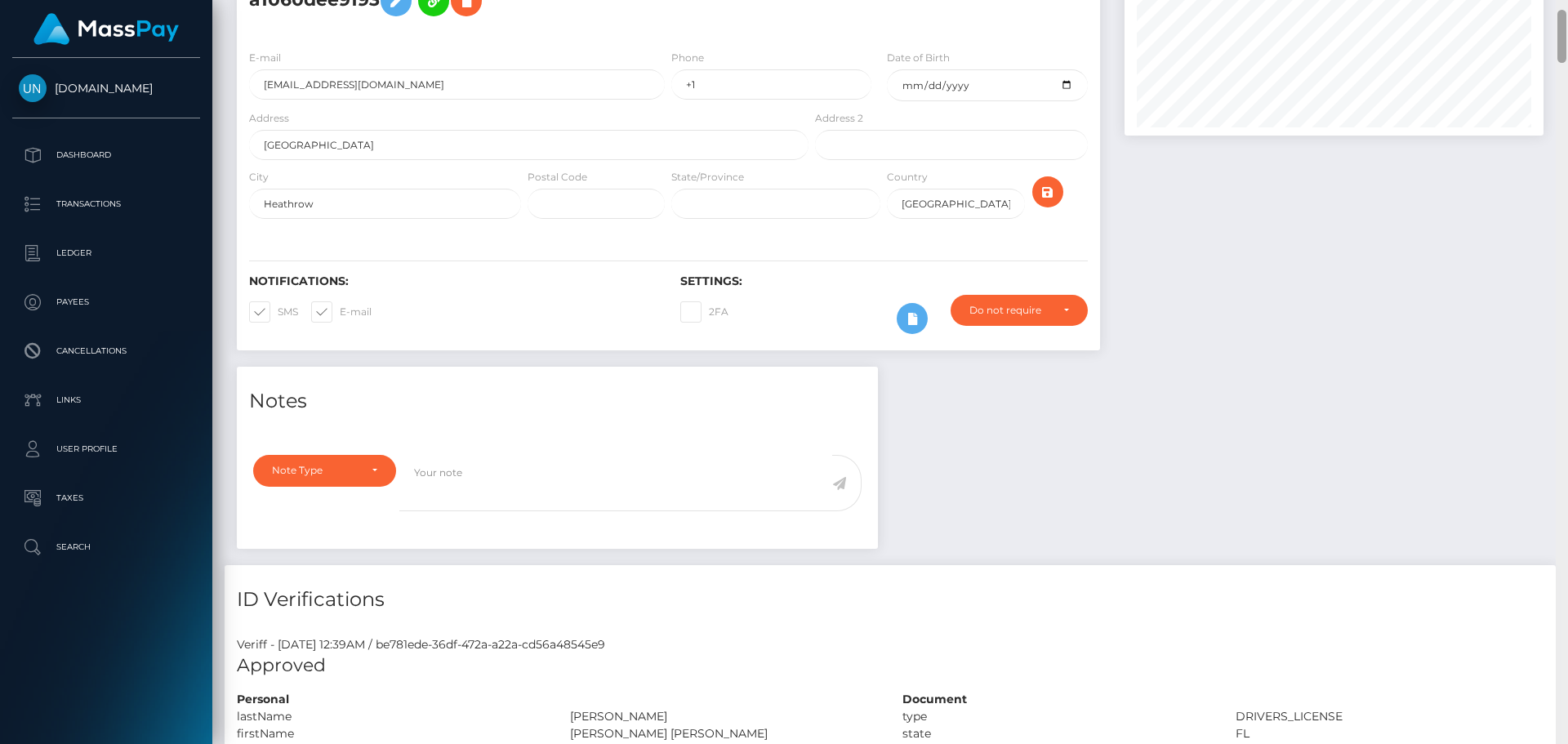
click at [1562, 13] on div at bounding box center [1562, 36] width 9 height 53
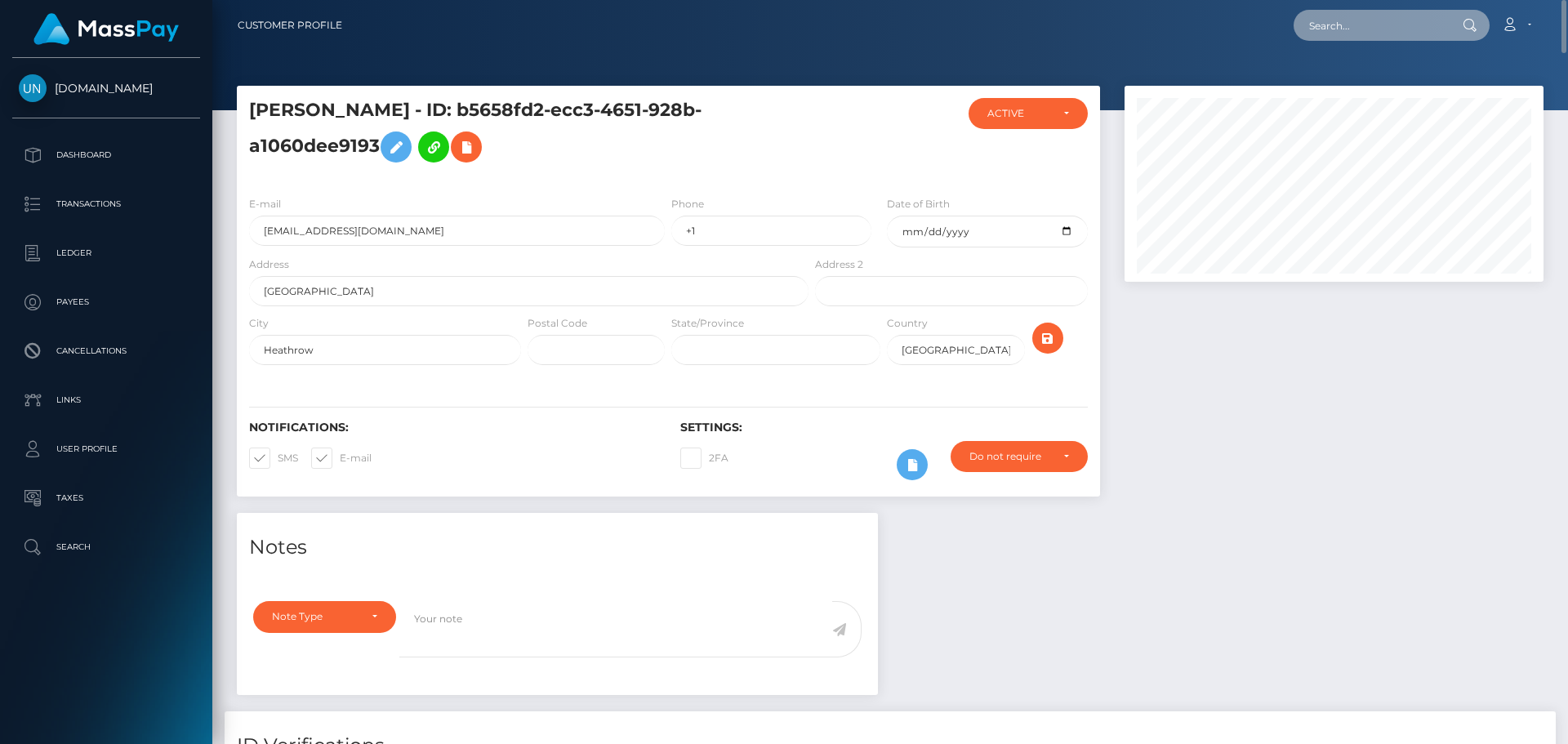
click at [1308, 32] on input "text" at bounding box center [1370, 26] width 153 height 31
paste input "padillaortizxavier@gmail.com"
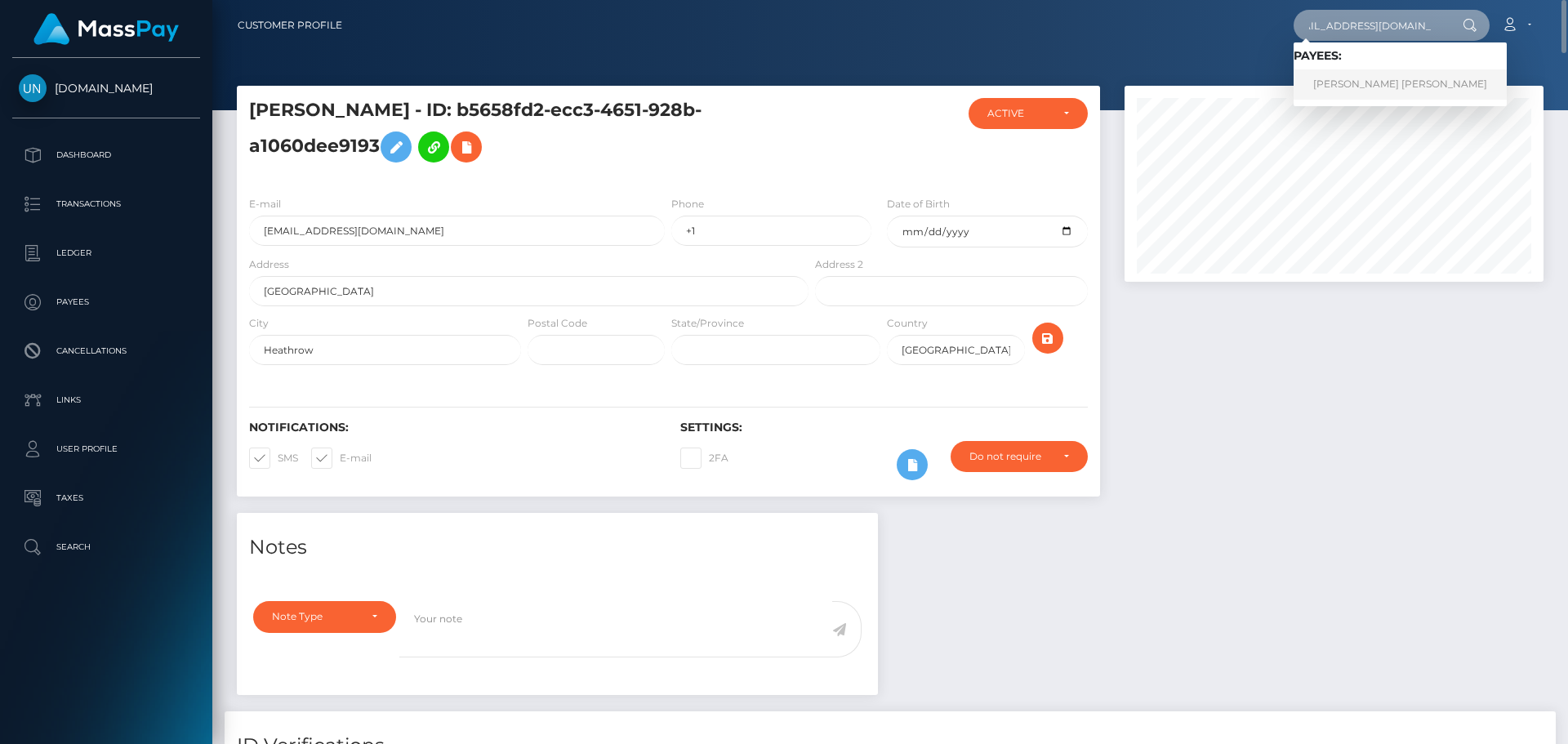
type input "padillaortizxavier@gmail.com"
click at [1342, 76] on link "JANIRIS JANIAN SOTO DAVILA" at bounding box center [1400, 84] width 213 height 30
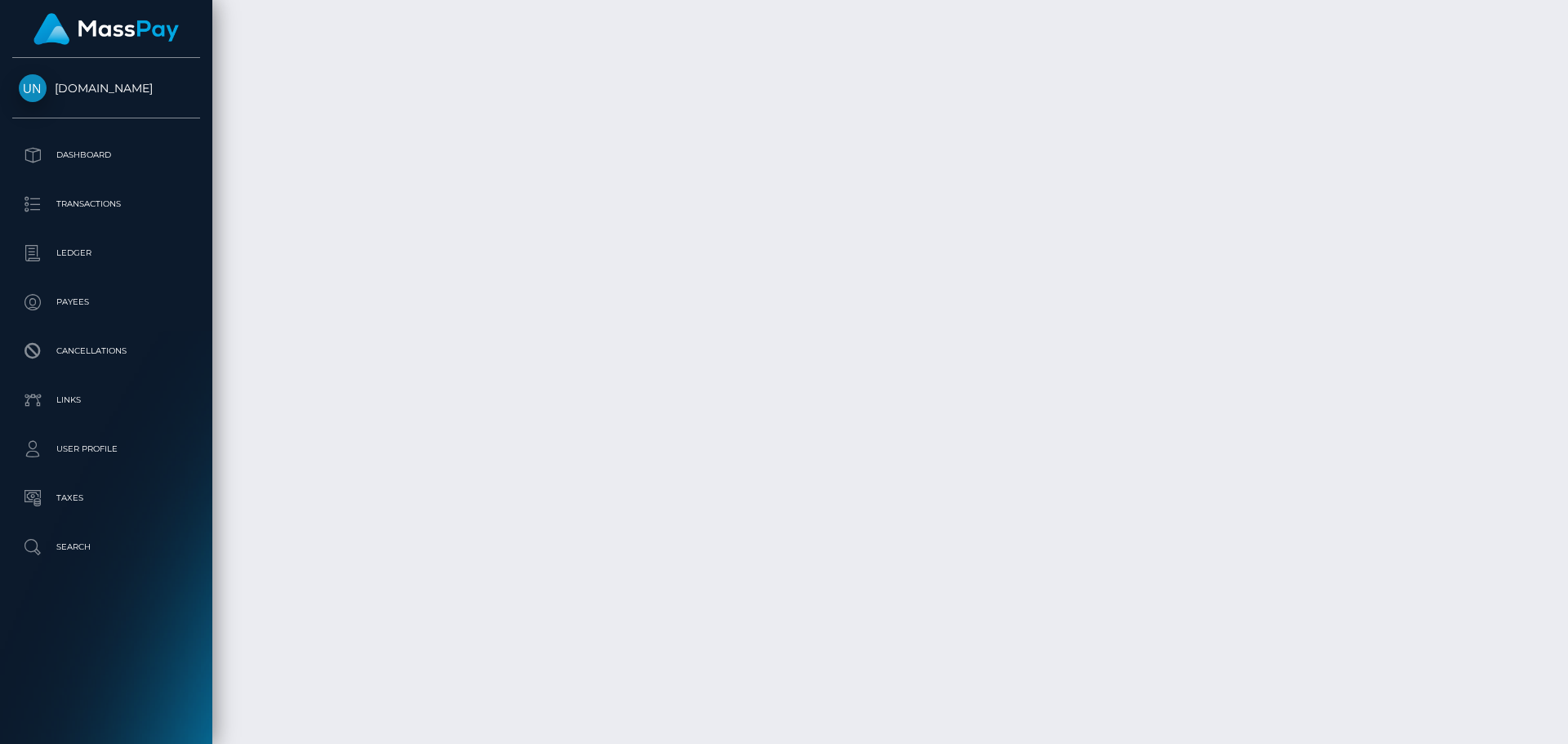
scroll to position [3756, 0]
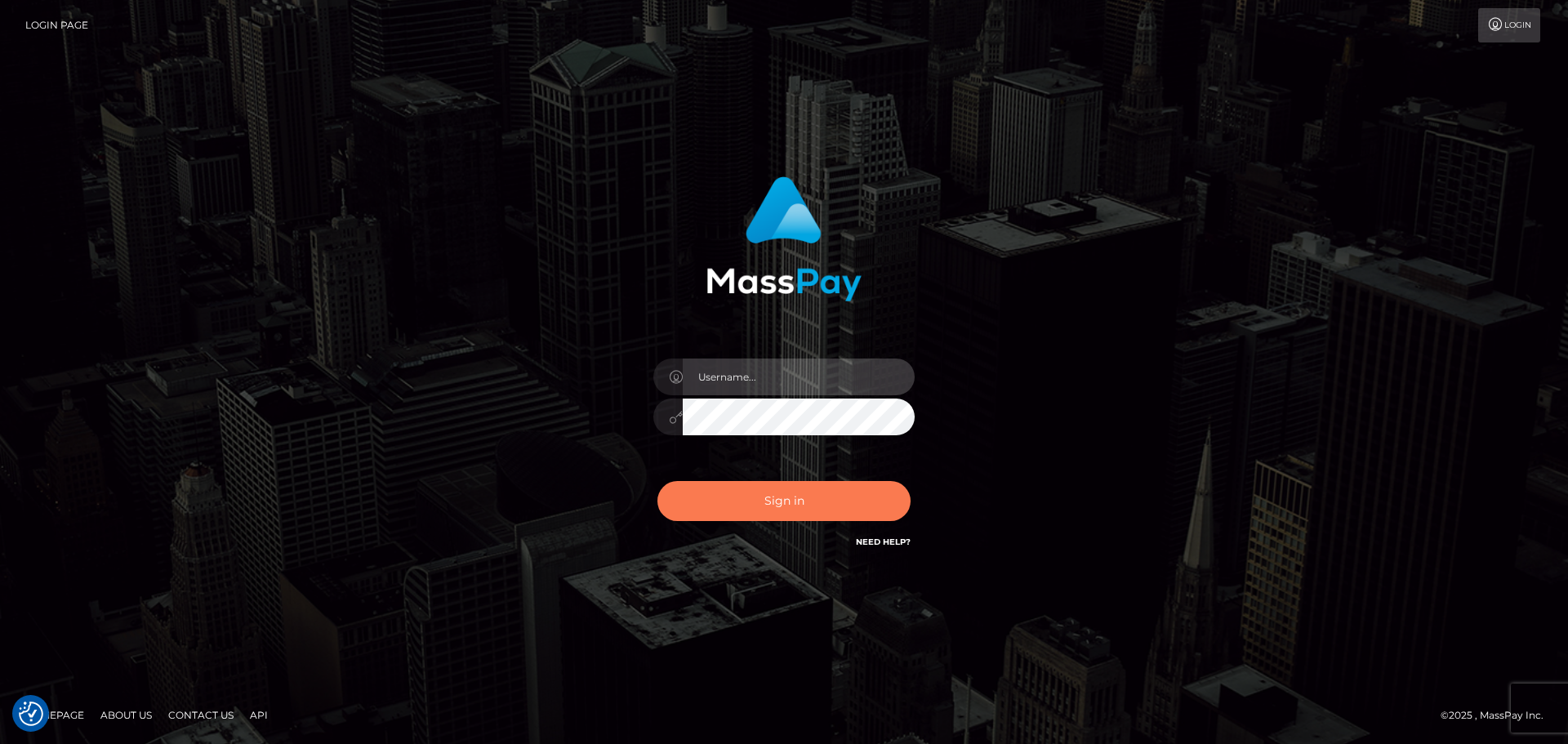
type input "Yassine Slimene"
click at [758, 486] on button "Sign in" at bounding box center [784, 500] width 253 height 40
type input "[PERSON_NAME]"
click at [766, 496] on button "Sign in" at bounding box center [784, 500] width 253 height 40
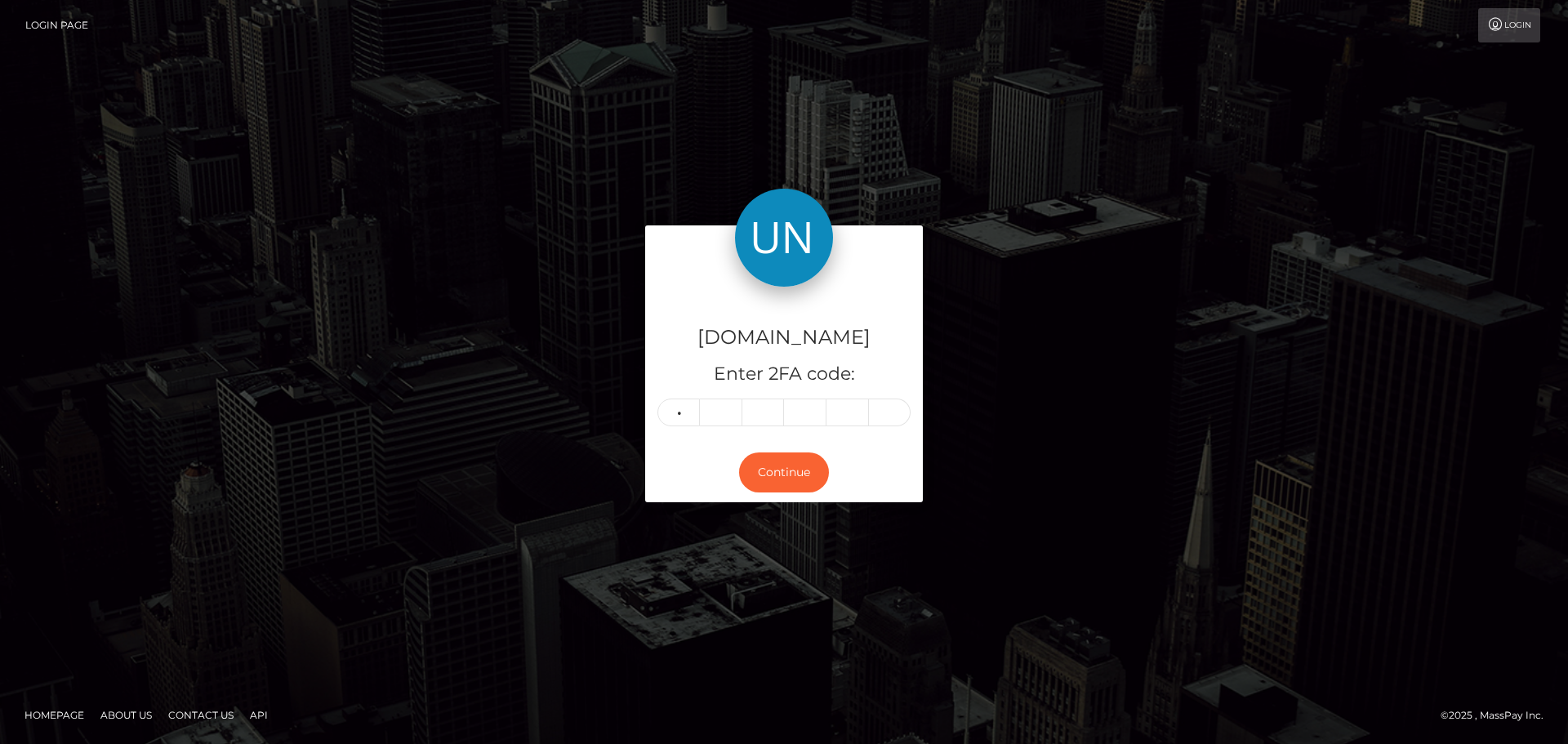
type input "6"
type input "9"
type input "4"
type input "5"
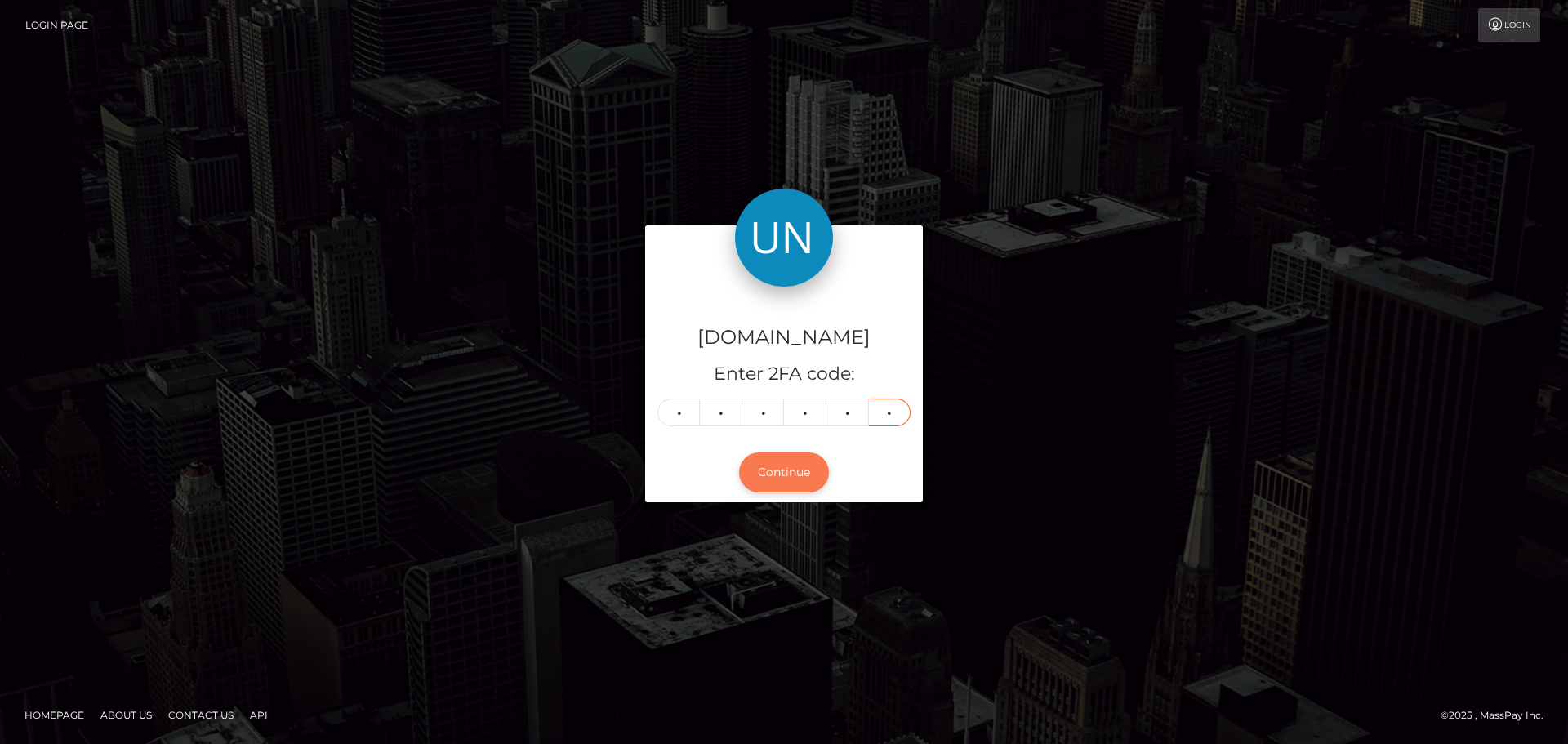
type input "1"
click at [802, 455] on button "Continue" at bounding box center [783, 472] width 90 height 40
click at [807, 473] on button "Continue" at bounding box center [783, 472] width 90 height 40
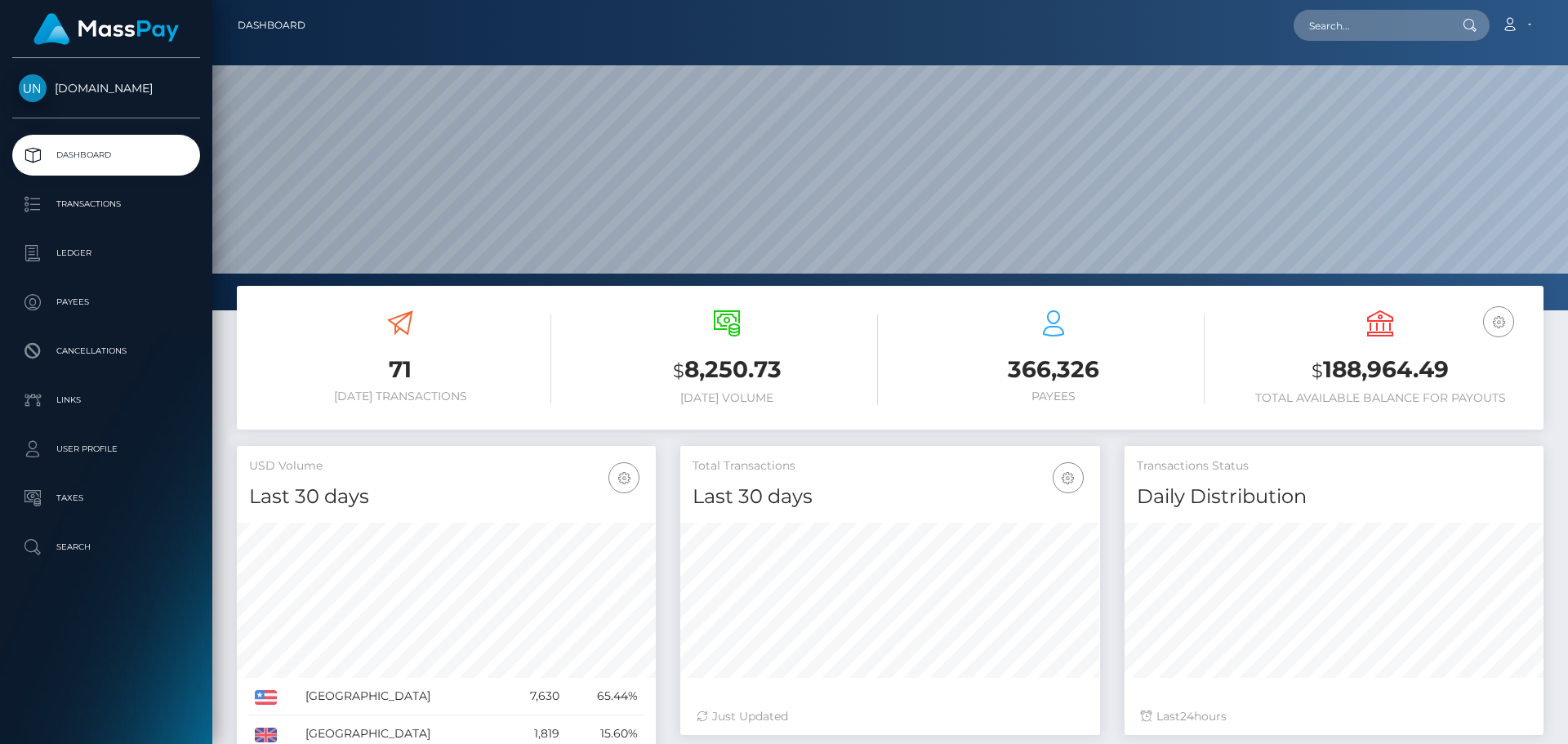
scroll to position [290, 420]
click at [1326, 21] on input "text" at bounding box center [1370, 26] width 153 height 31
paste input "[EMAIL_ADDRESS][DOMAIN_NAME]"
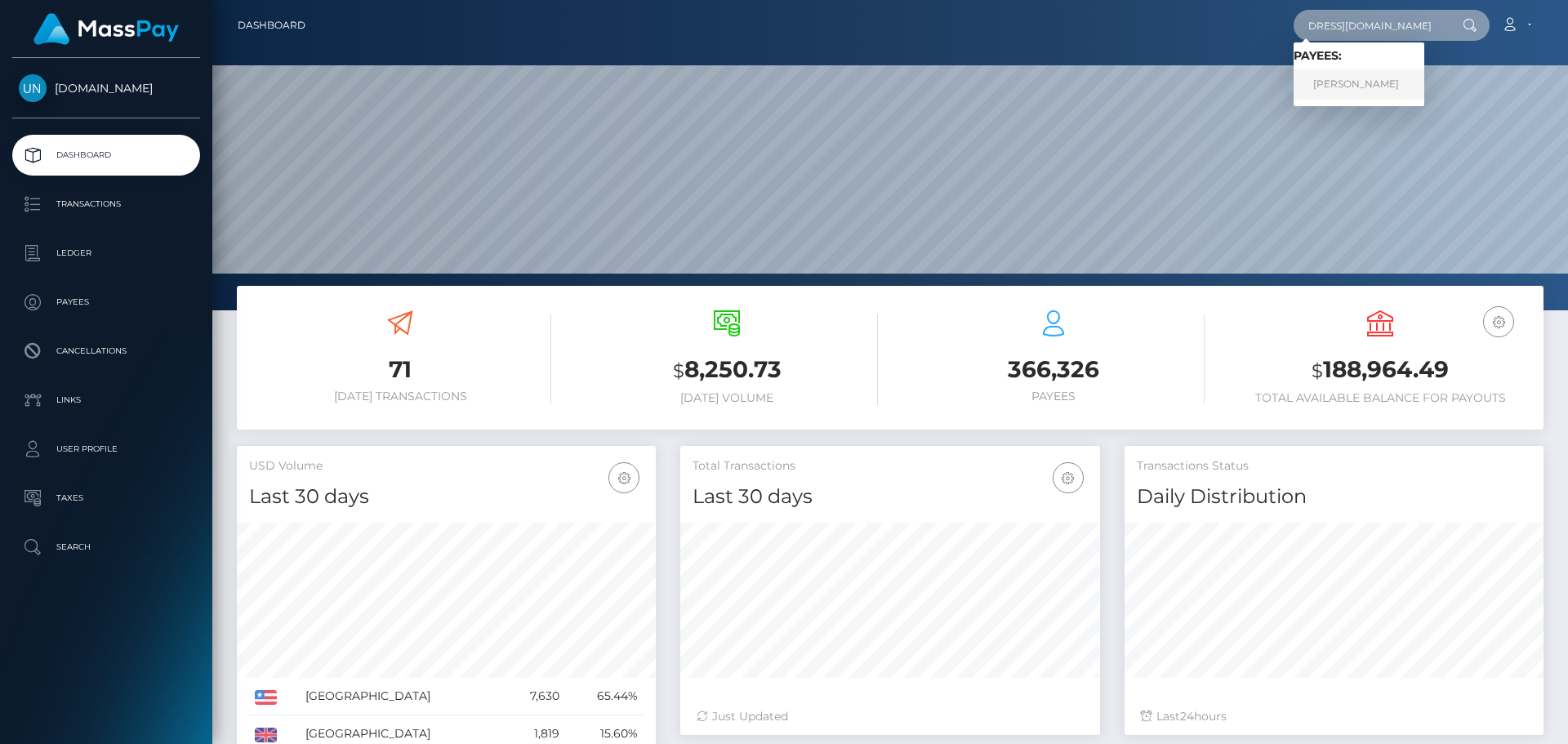
type input "[EMAIL_ADDRESS][DOMAIN_NAME]"
click at [1382, 90] on link "SIMONE MERONI" at bounding box center [1359, 84] width 131 height 30
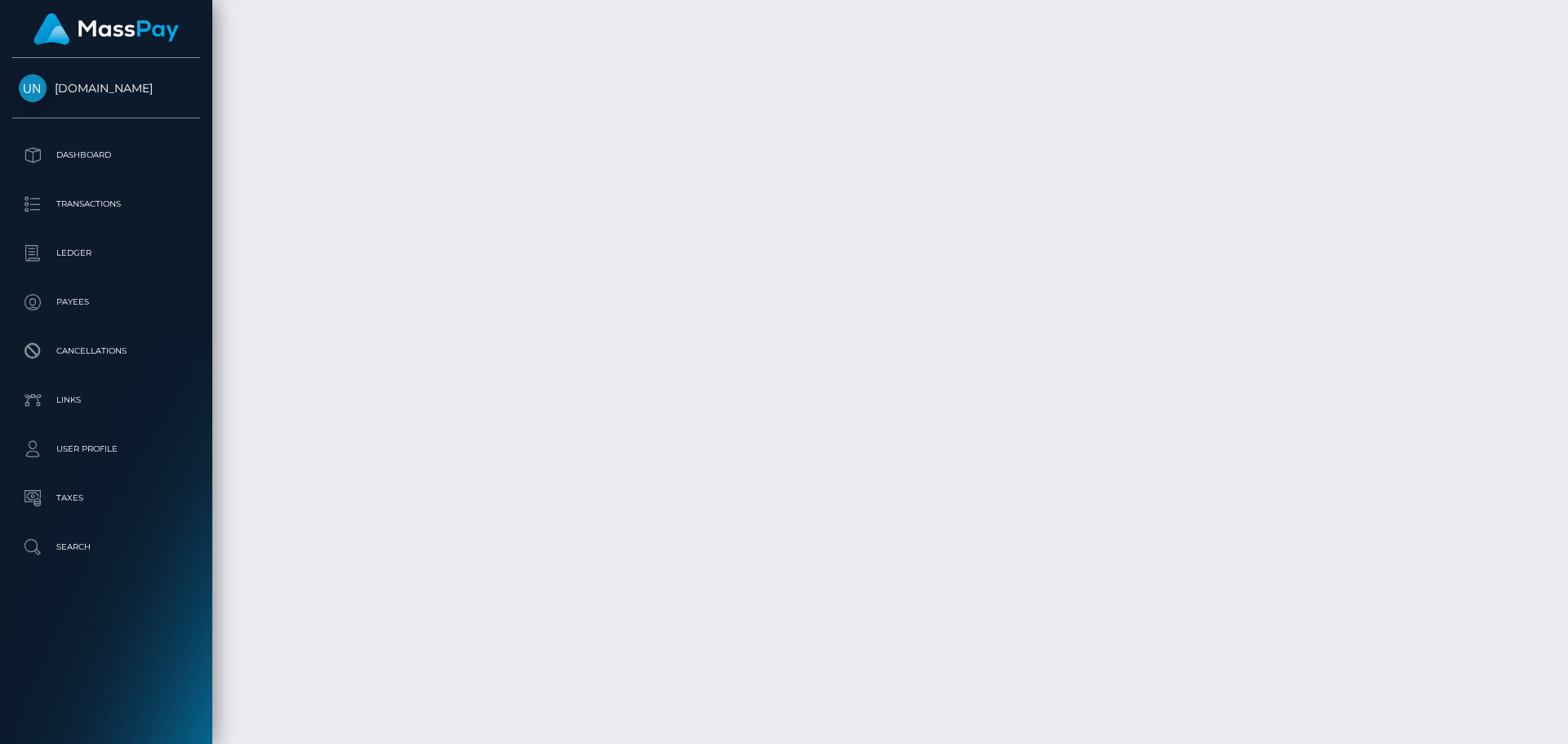
scroll to position [2850, 0]
click at [1567, 28] on div at bounding box center [1562, 372] width 12 height 744
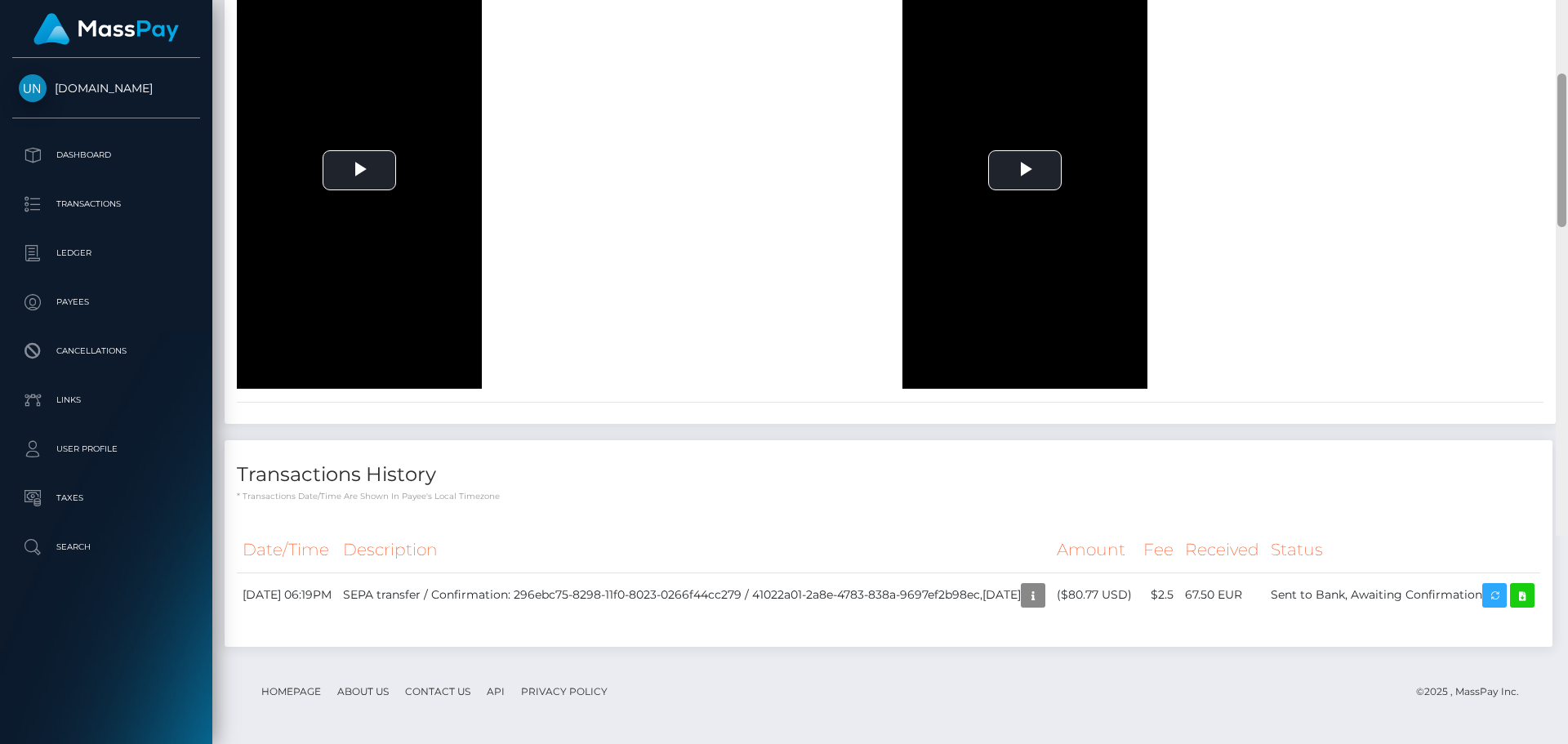
click at [1567, 28] on div at bounding box center [1562, 163] width 12 height 744
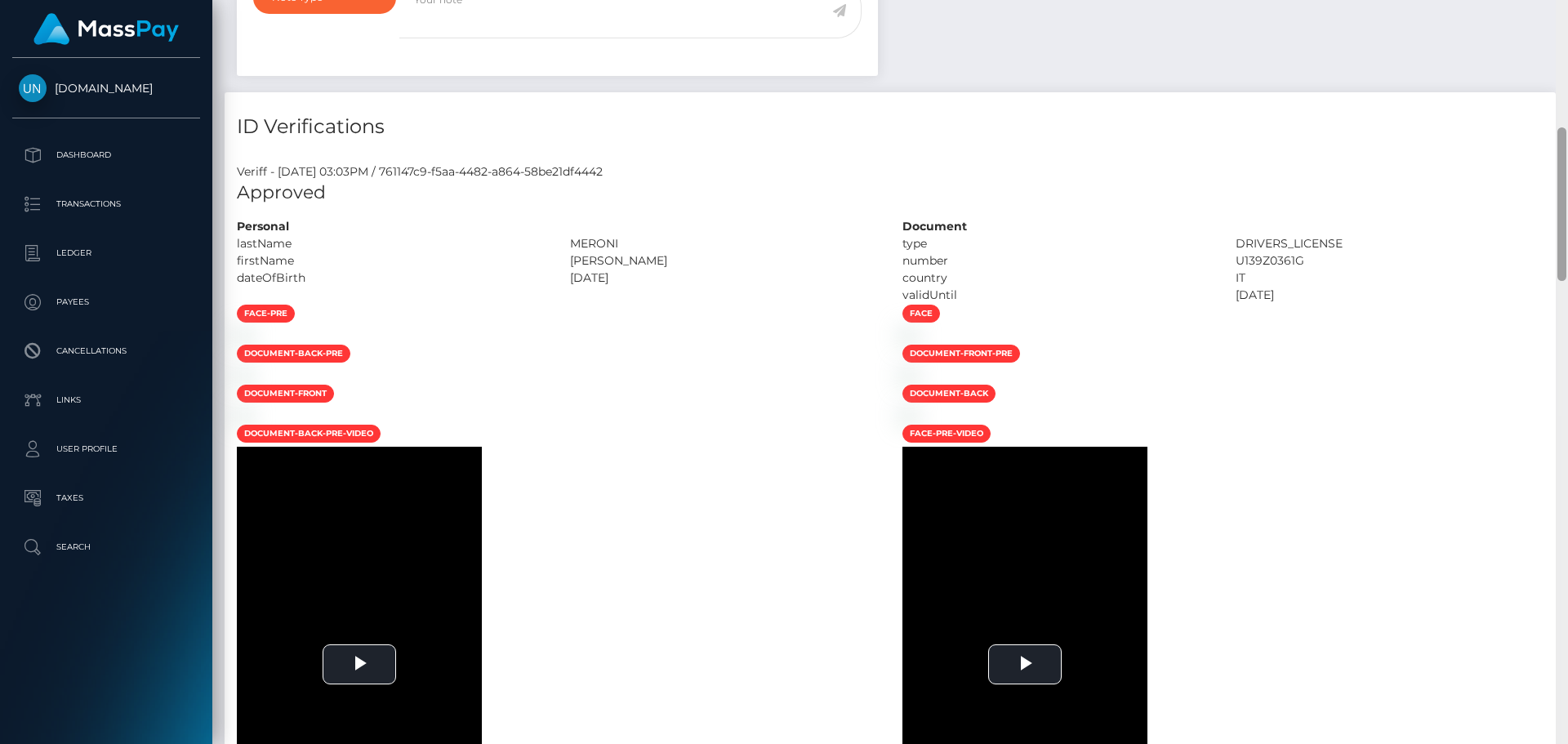
click at [1563, 6] on div "Customer Profile Loading... Loading..." at bounding box center [890, 372] width 1356 height 744
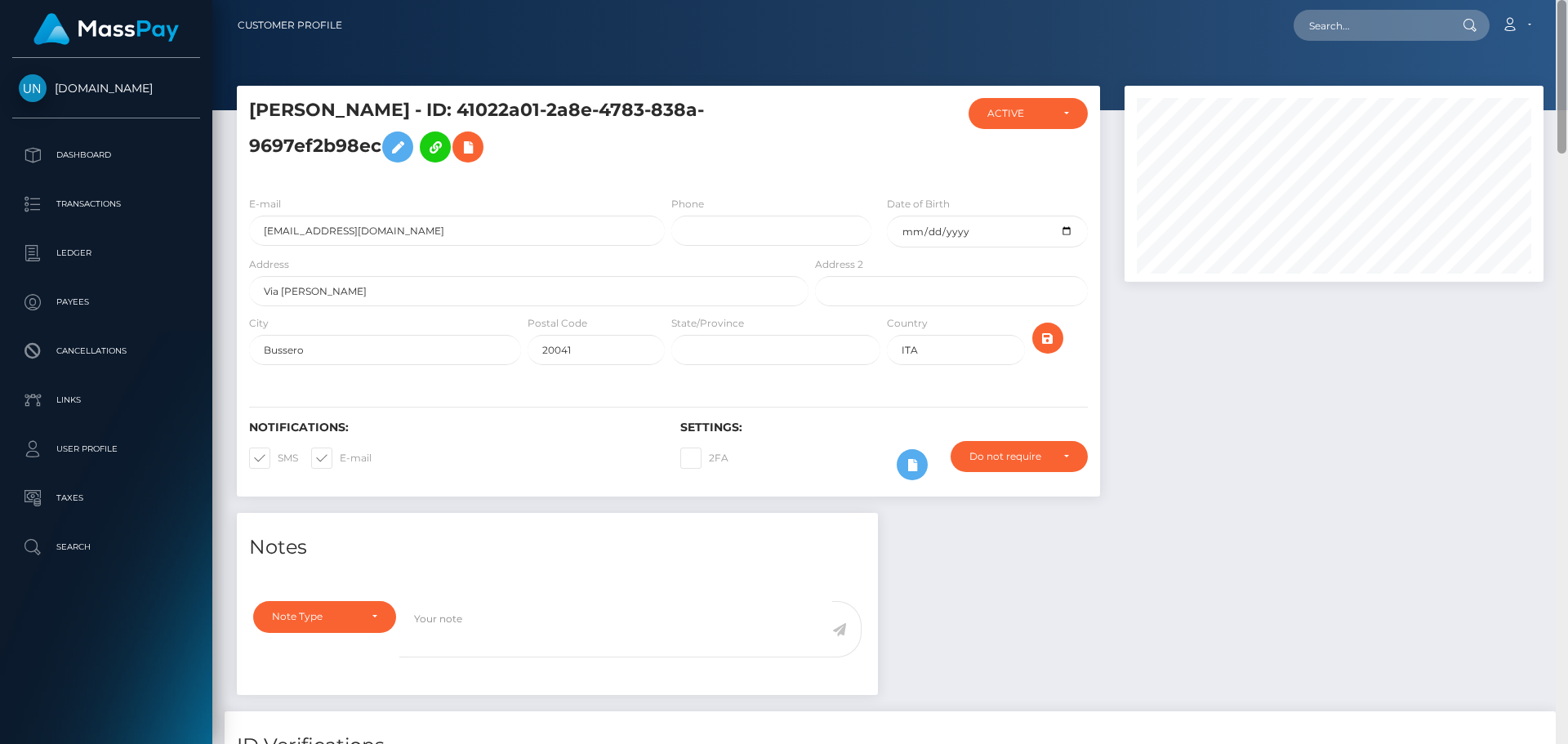
click at [1563, 6] on nav "Customer Profile Loading... Loading... Account" at bounding box center [890, 25] width 1356 height 51
click at [1439, 21] on input "text" at bounding box center [1370, 26] width 153 height 31
paste input "[EMAIL_ADDRESS][DOMAIN_NAME]"
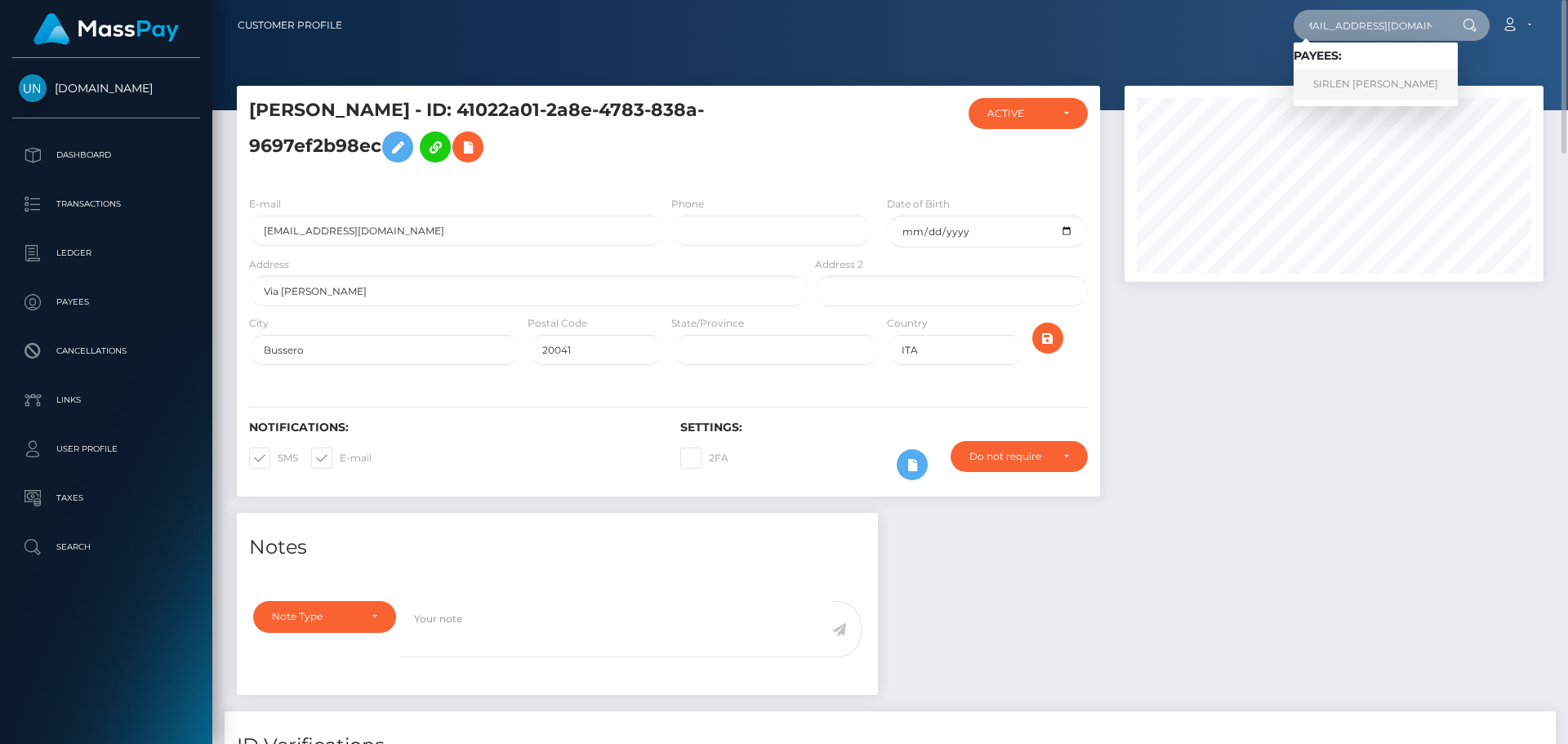
type input "[EMAIL_ADDRESS][DOMAIN_NAME]"
click at [1436, 94] on link "SIRLEN SOFIA ESPINAL VILORIO" at bounding box center [1376, 84] width 164 height 30
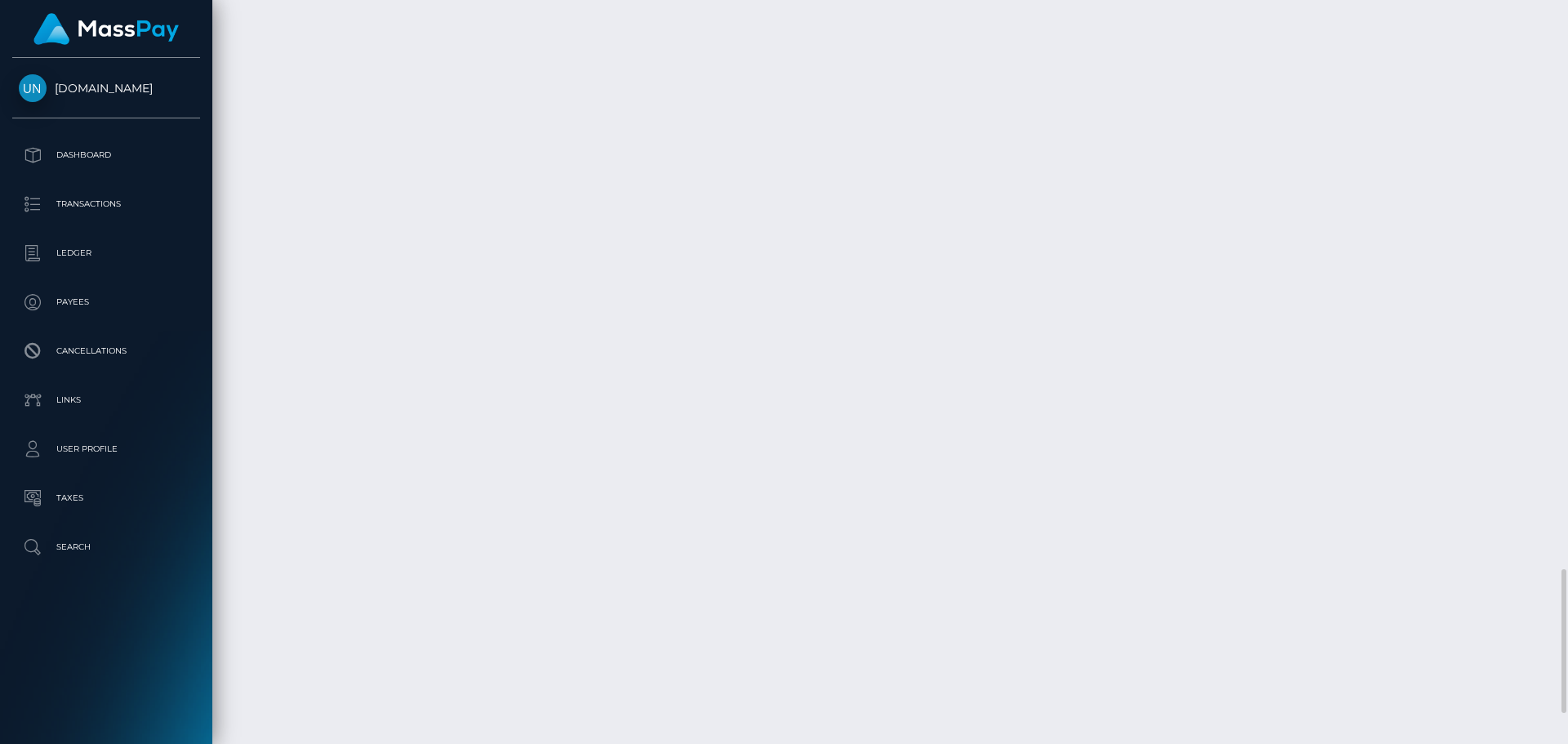
scroll to position [3099, 0]
click at [1565, 18] on div at bounding box center [1562, 372] width 12 height 744
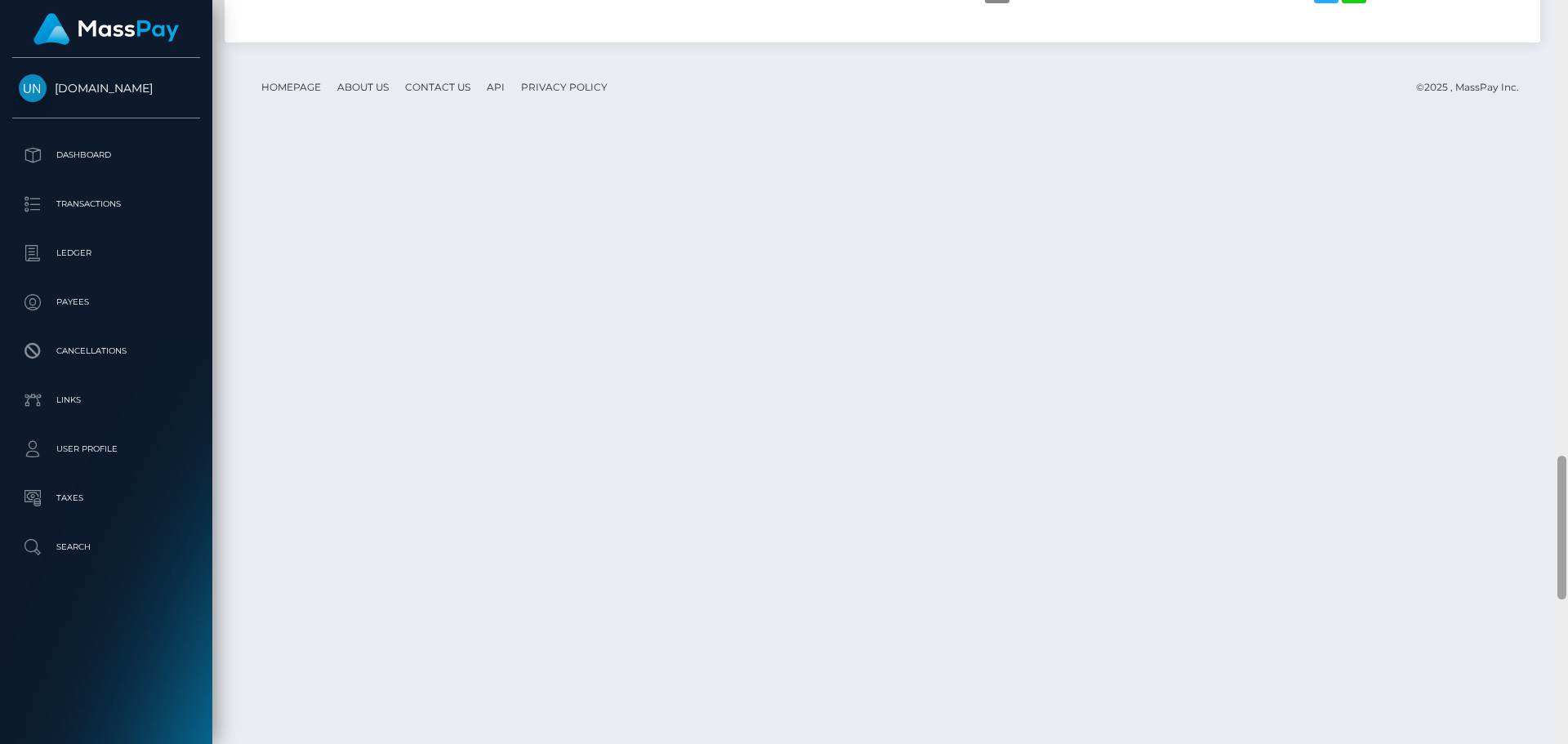
click at [1565, 18] on div at bounding box center [1562, 372] width 12 height 744
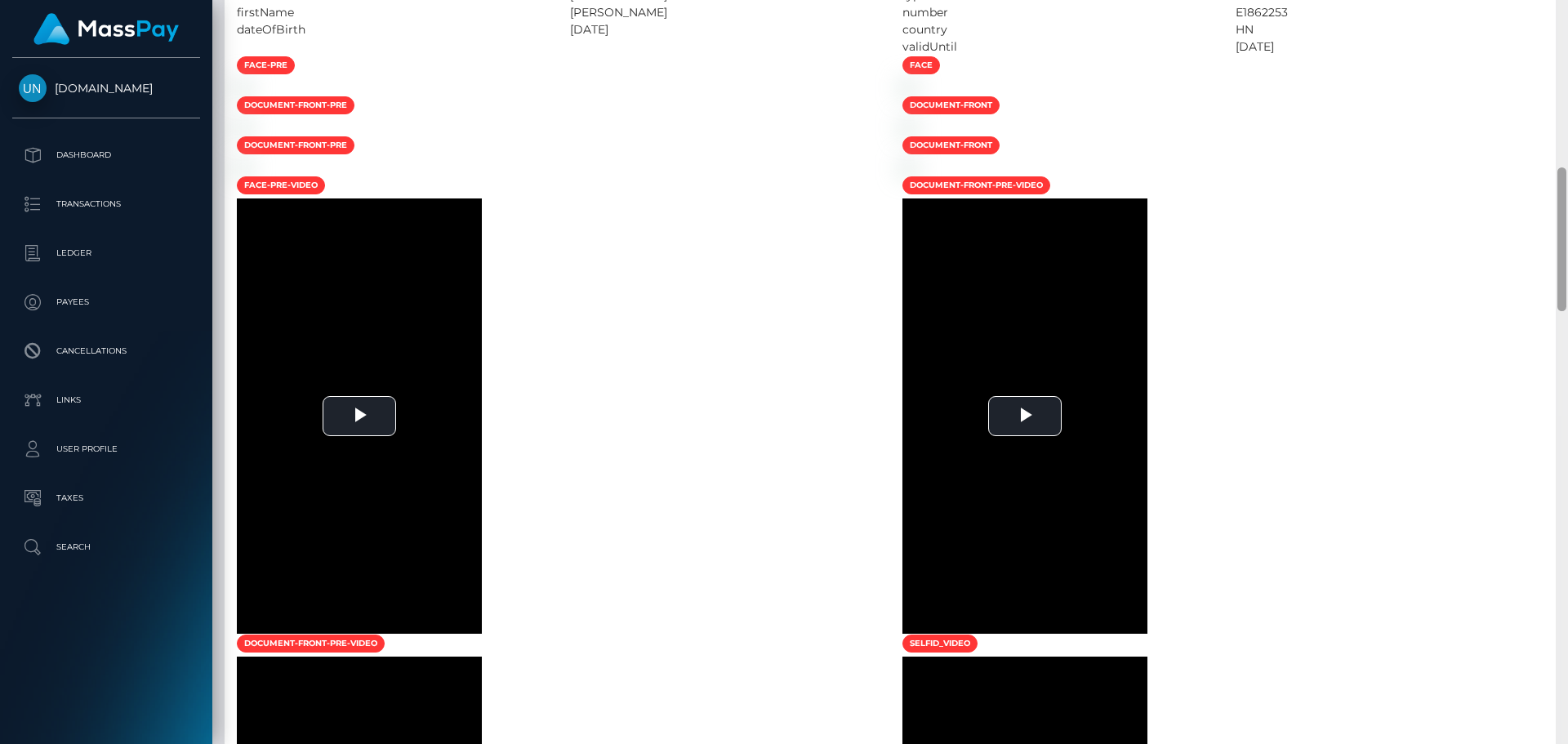
click at [1565, 18] on div at bounding box center [1562, 372] width 12 height 744
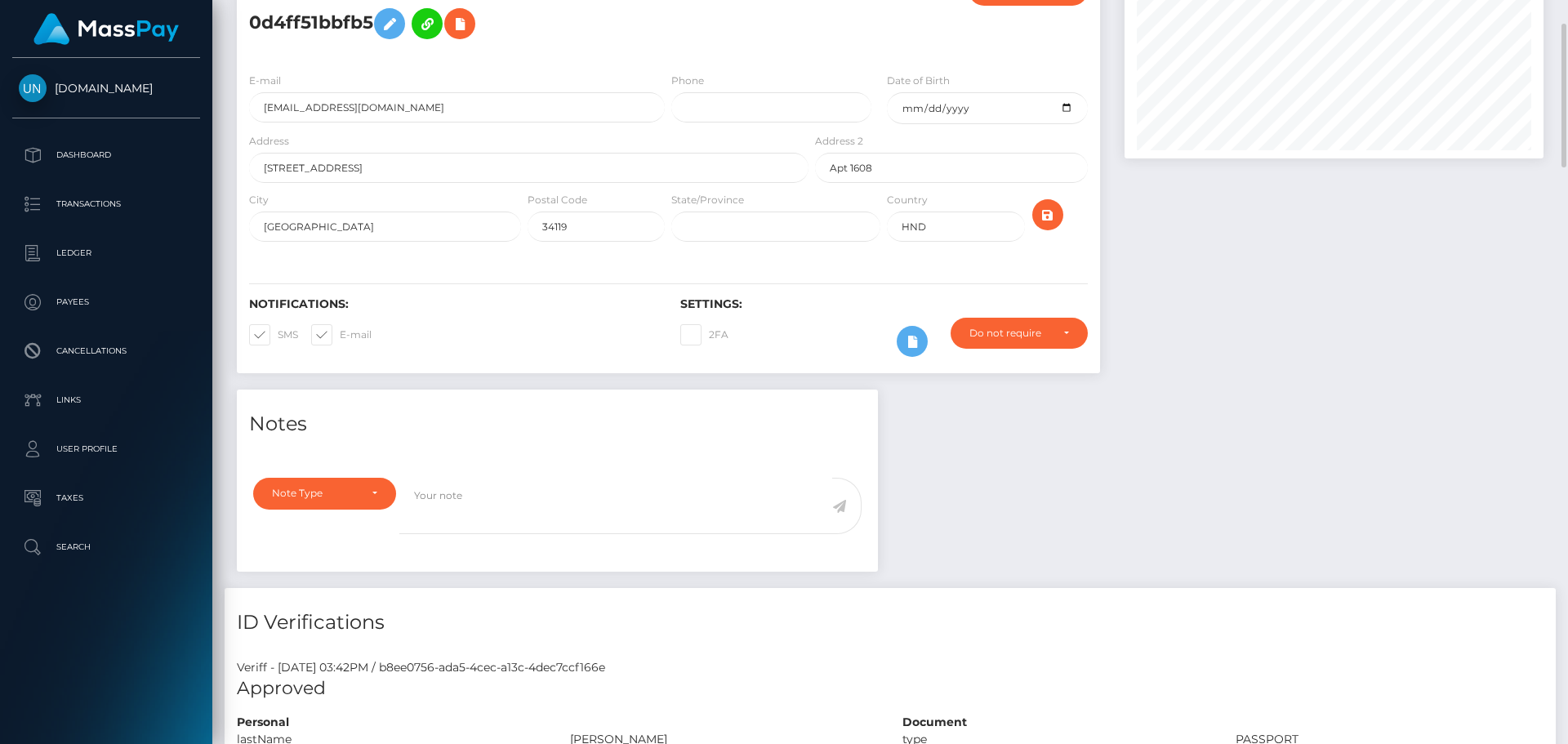
scroll to position [0, 0]
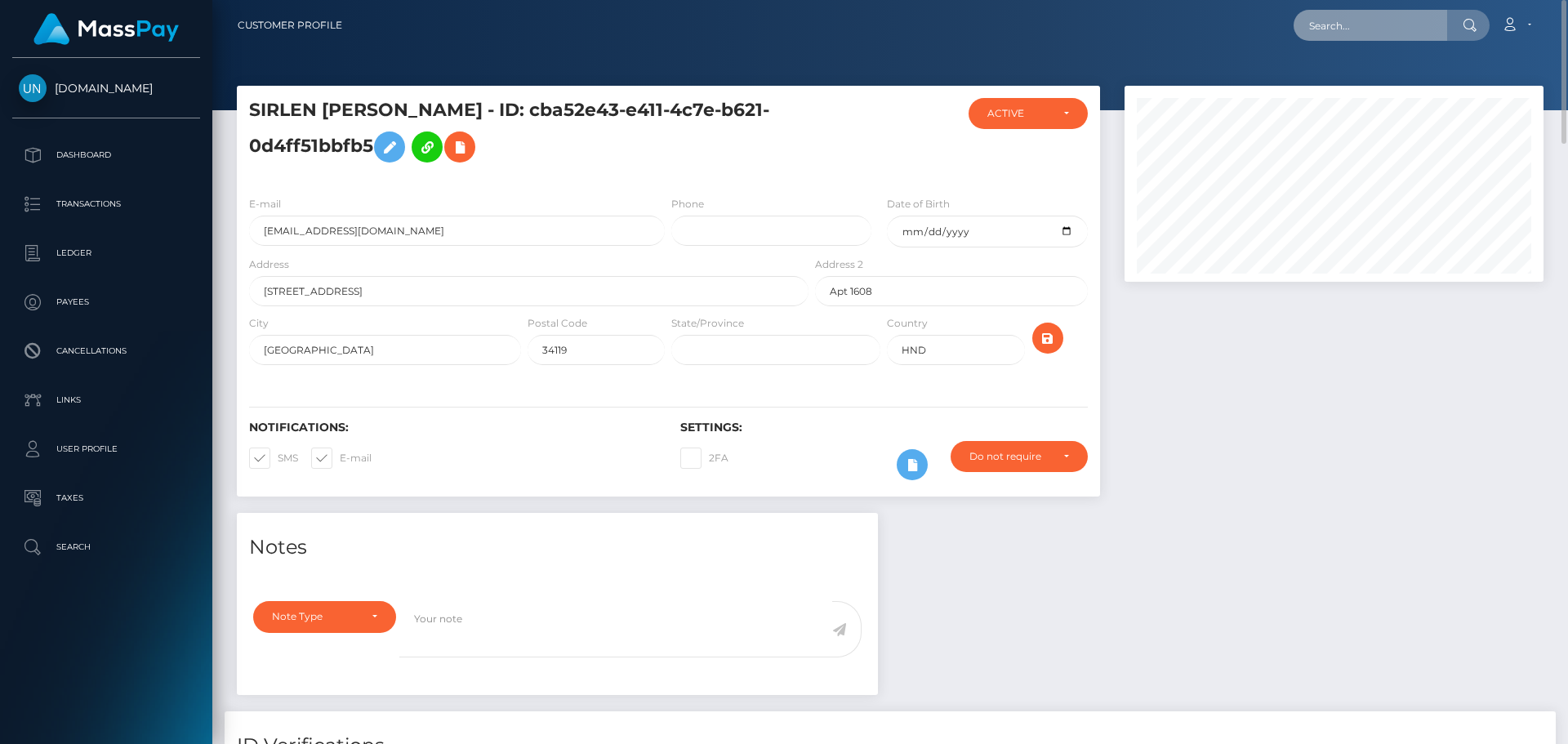
drag, startPoint x: 1548, startPoint y: 18, endPoint x: 1404, endPoint y: 12, distance: 144.1
click at [1404, 12] on input "text" at bounding box center [1370, 26] width 153 height 31
paste input "#92329"
type input "#92329"
paste input "[EMAIL_ADDRESS][DOMAIN_NAME]"
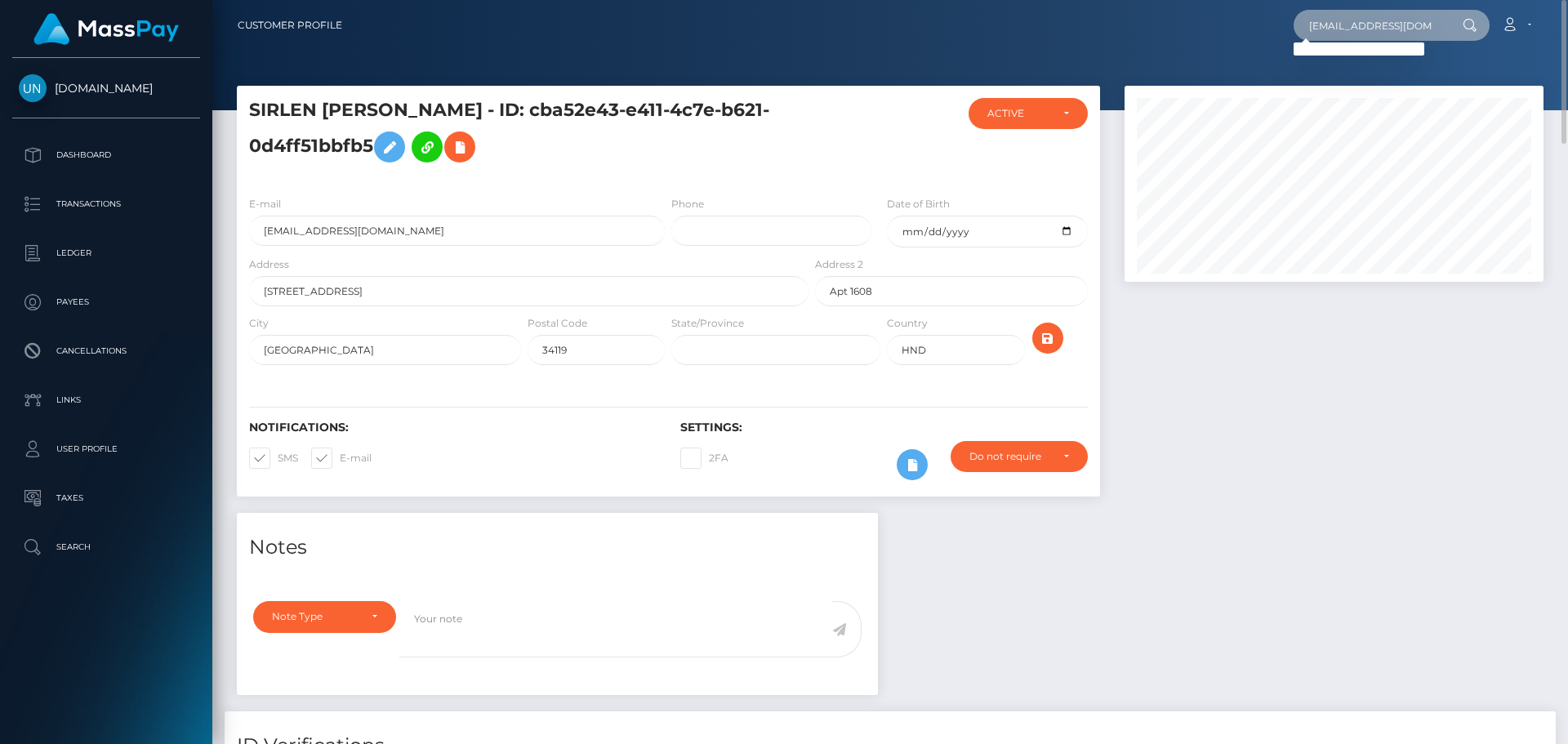
scroll to position [0, 7]
type input "[EMAIL_ADDRESS][DOMAIN_NAME]"
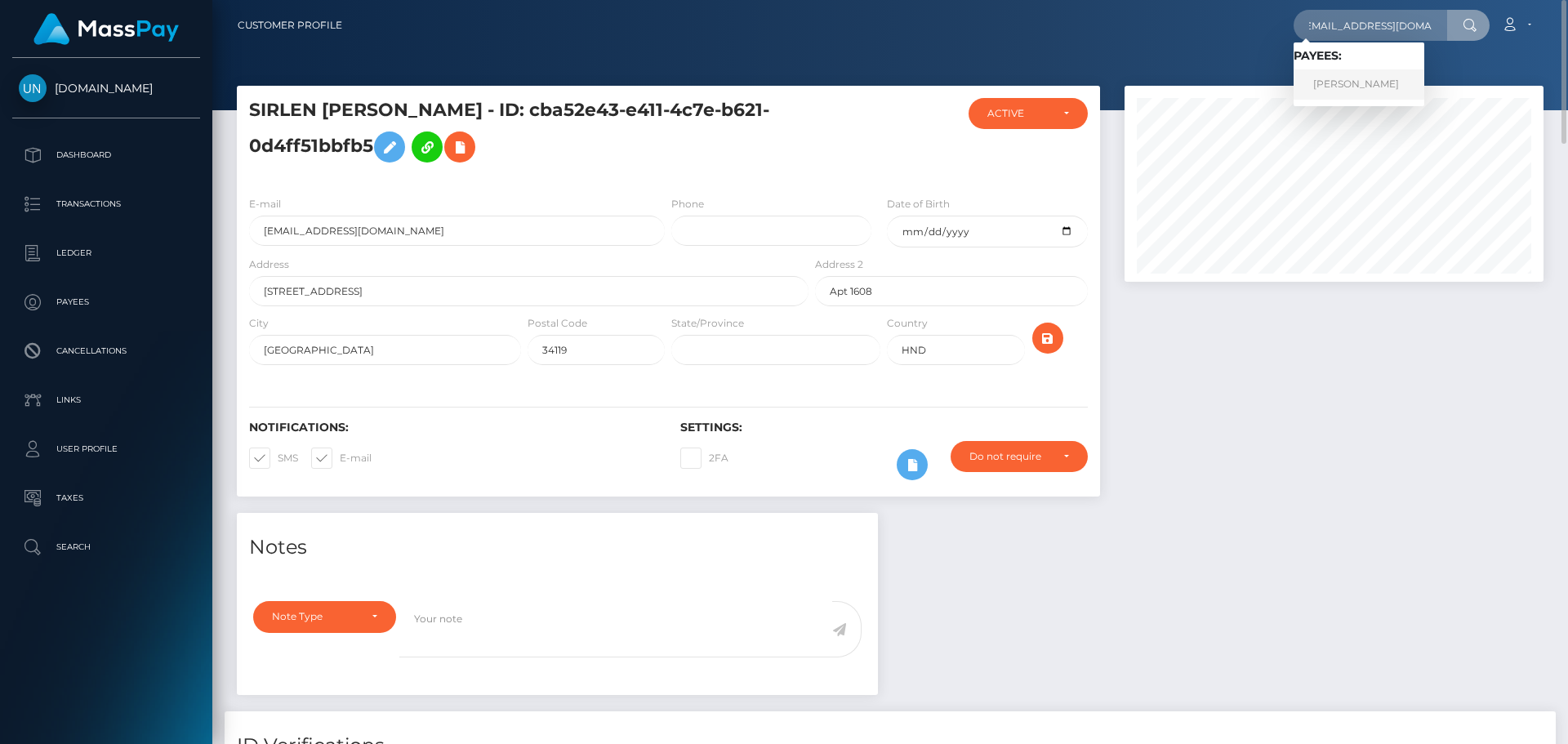
click at [1346, 77] on link "SIARLY YAMILETHT GARCIA ORTIZ" at bounding box center [1359, 84] width 131 height 30
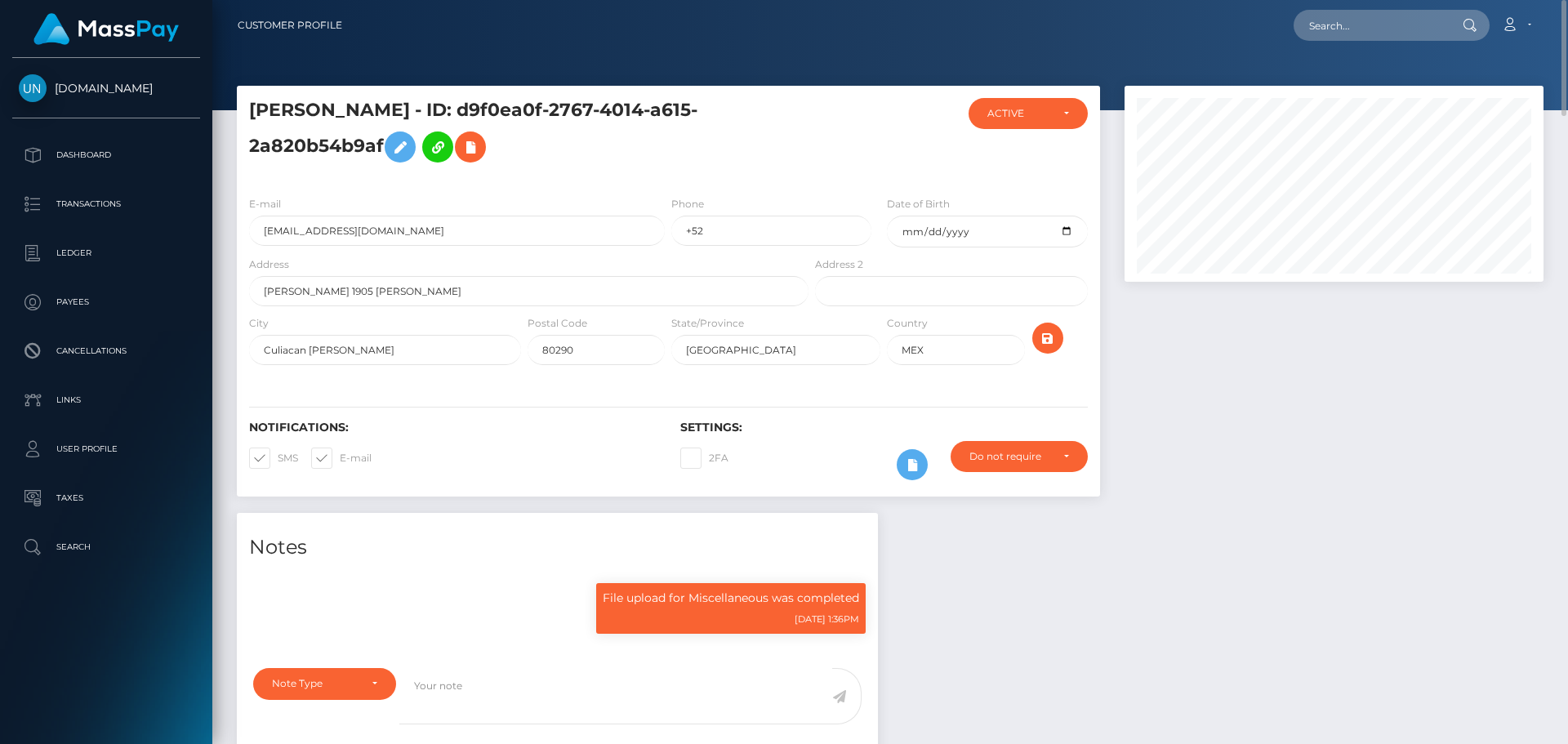
scroll to position [654, 0]
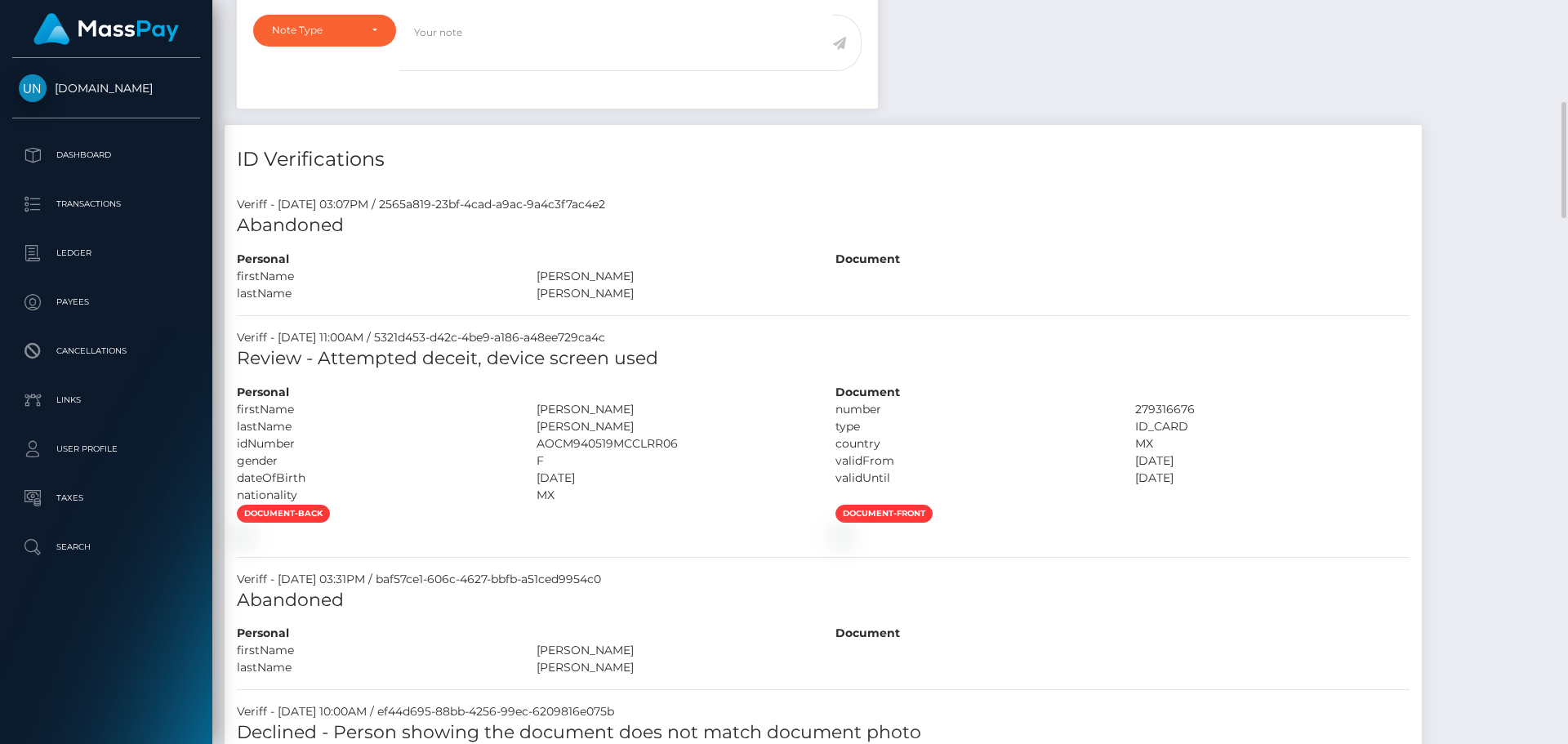
click at [1555, 6] on div "Customer Profile Loading... Loading..." at bounding box center [890, 372] width 1356 height 744
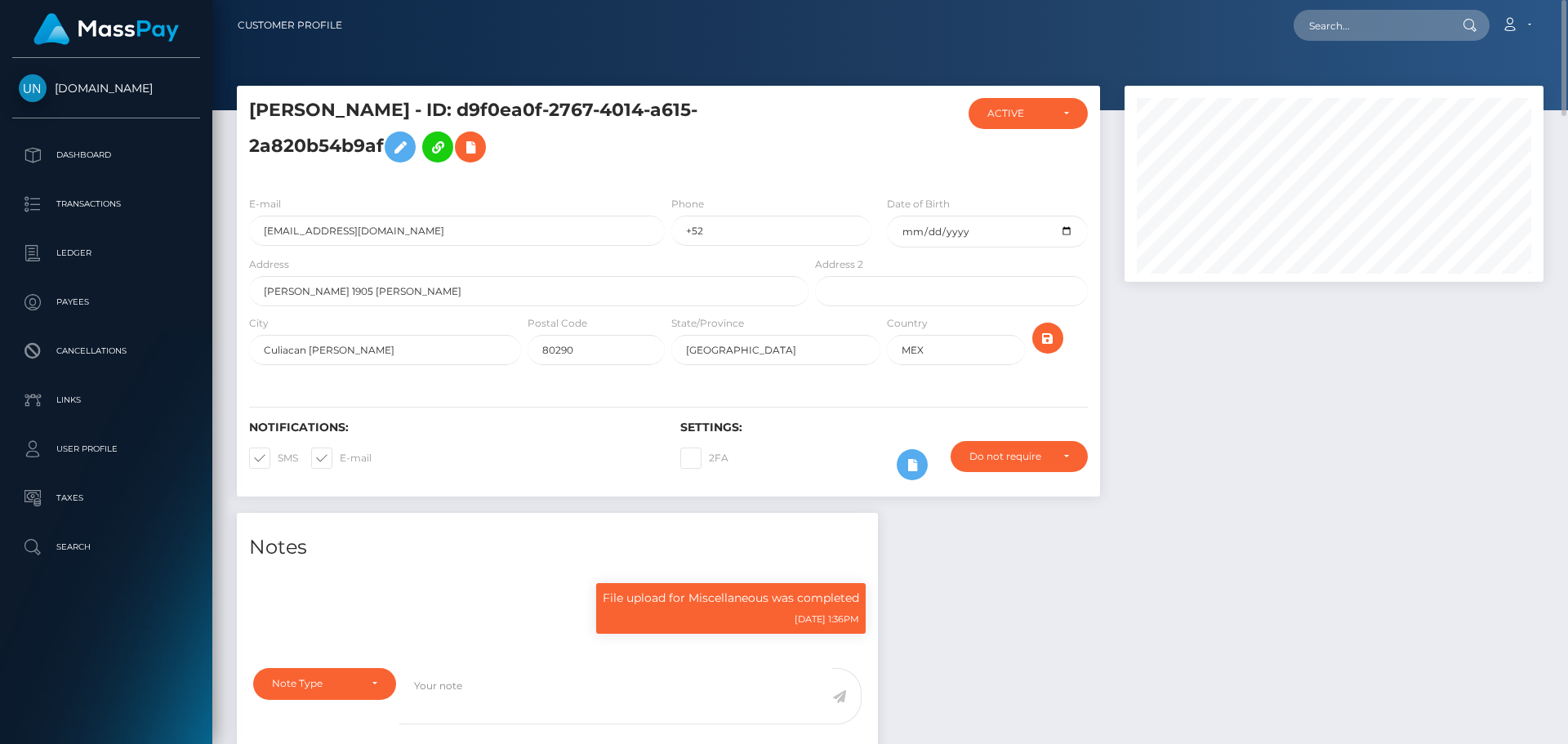
drag, startPoint x: 1454, startPoint y: 31, endPoint x: 1397, endPoint y: 35, distance: 57.1
click at [1447, 33] on div "Loading... Loading..." at bounding box center [1392, 26] width 196 height 31
click at [1367, 30] on input "text" at bounding box center [1370, 26] width 153 height 31
paste input "[EMAIL_ADDRESS][DOMAIN_NAME]"
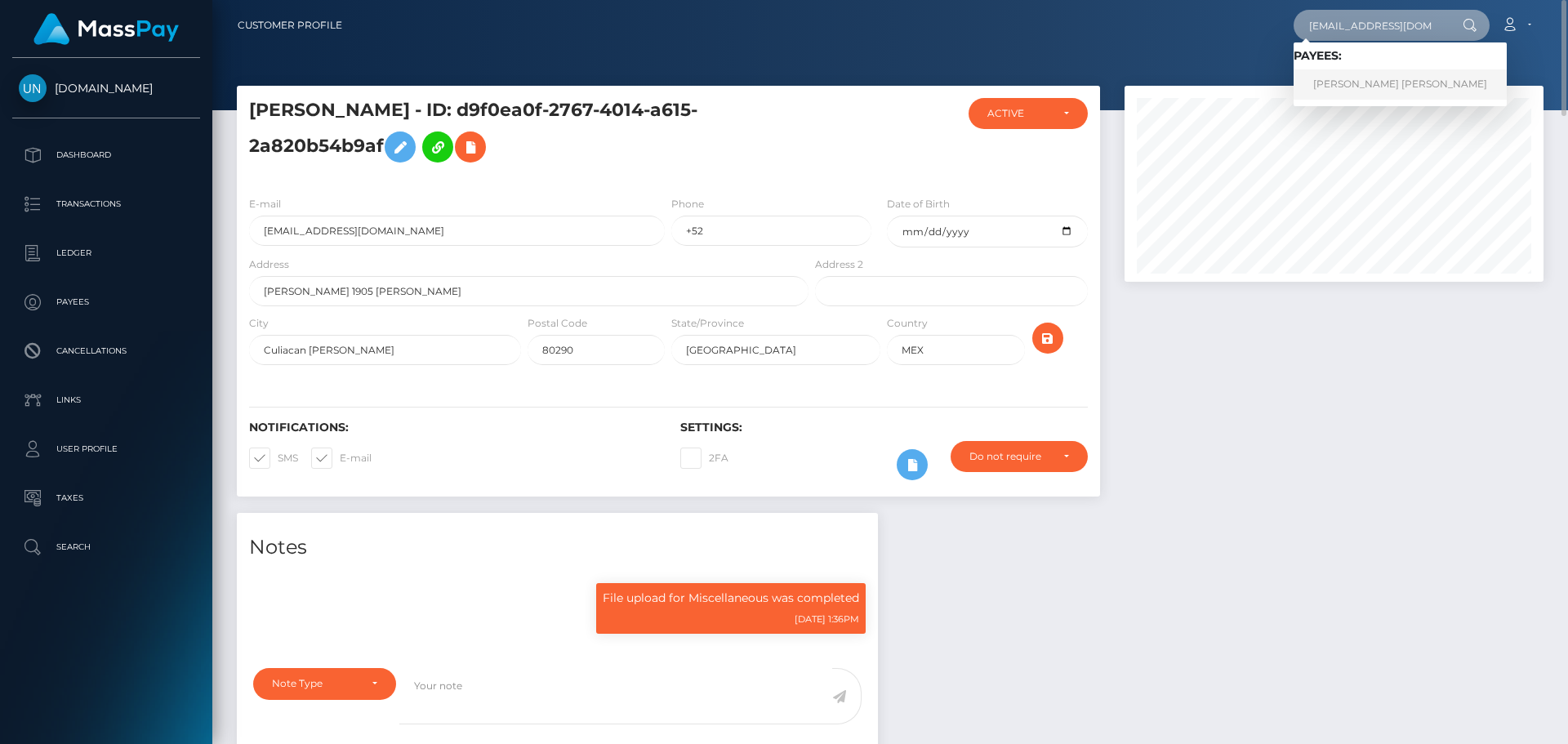
type input "[EMAIL_ADDRESS][DOMAIN_NAME]"
click at [1347, 81] on link "ERIN TAYLOR YOUNG" at bounding box center [1400, 84] width 213 height 30
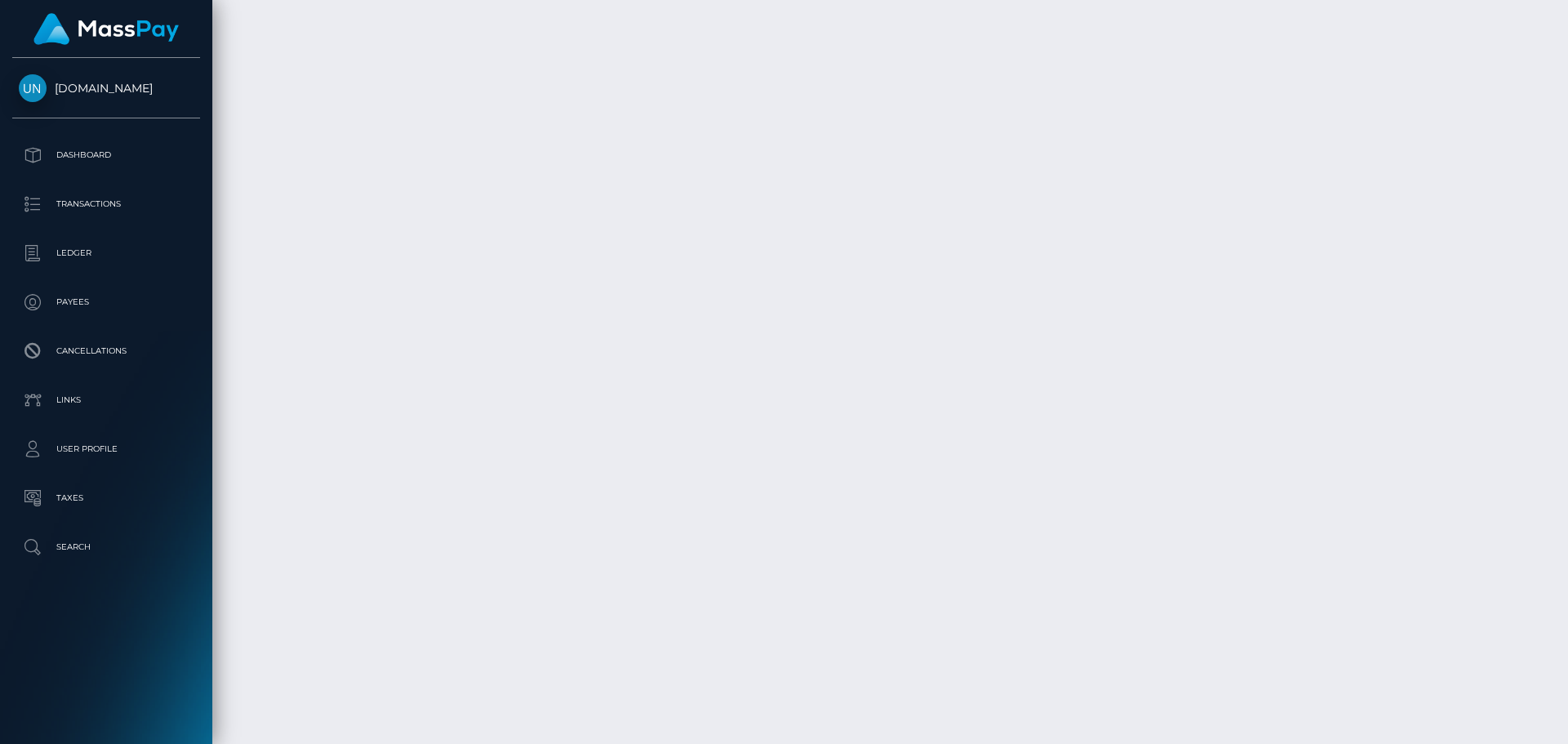
scroll to position [4353, 0]
